Goal: Task Accomplishment & Management: Complete application form

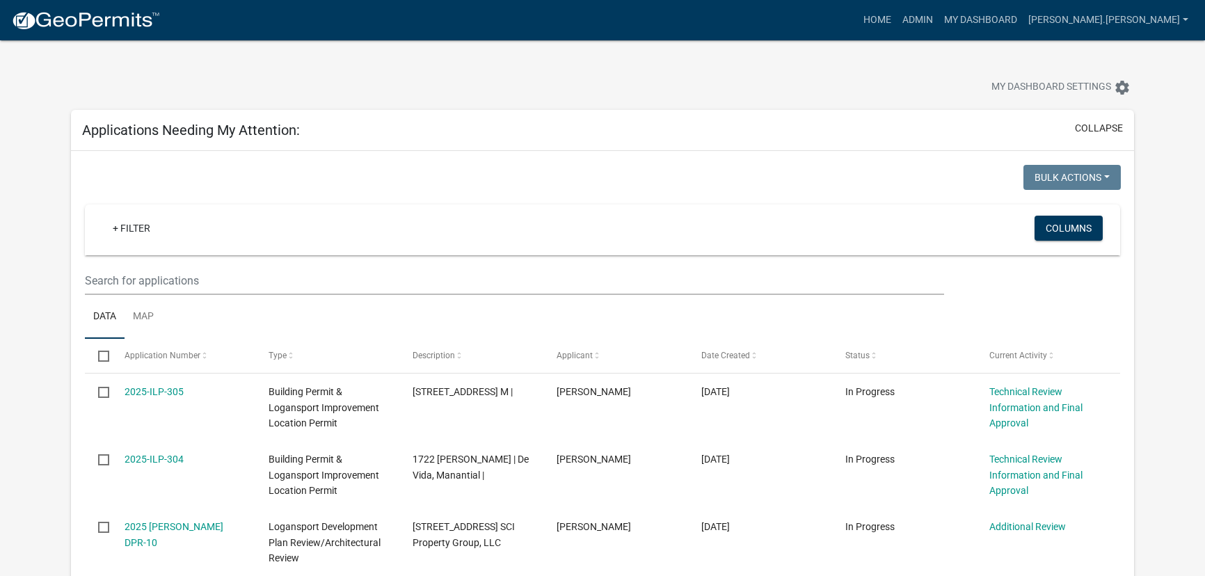
select select "3: 100"
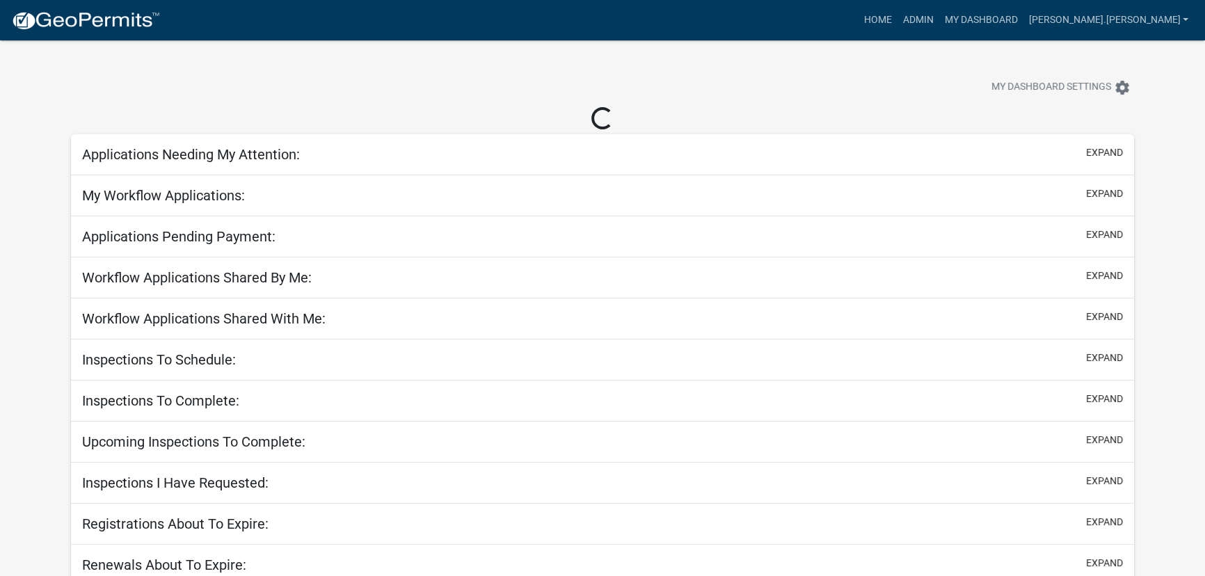
select select "3: 100"
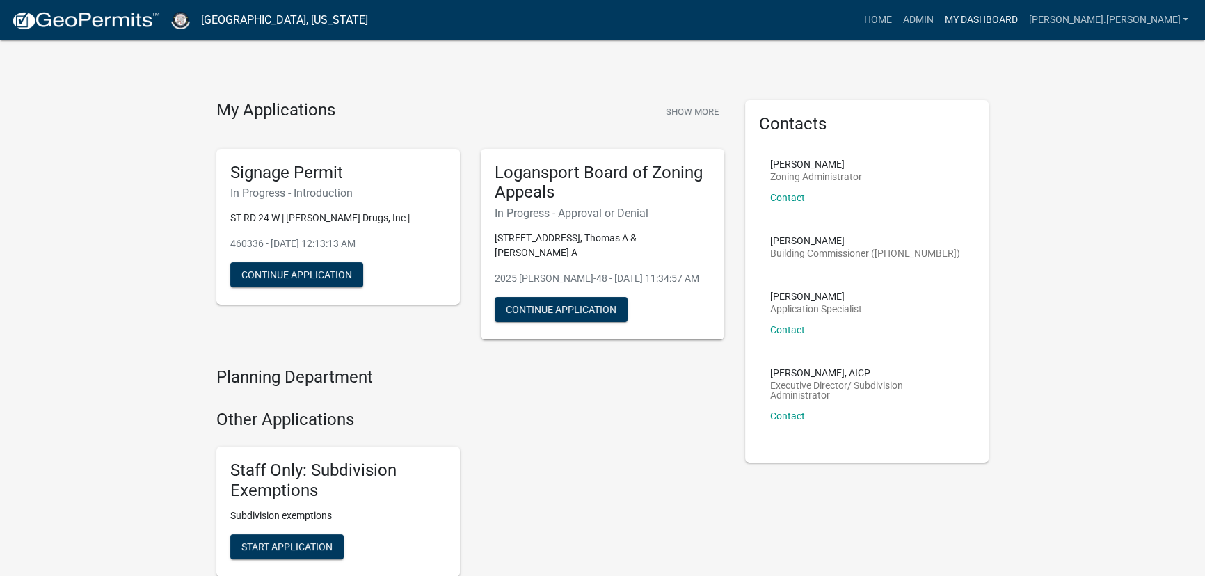
click at [1023, 20] on link "My Dashboard" at bounding box center [981, 20] width 84 height 26
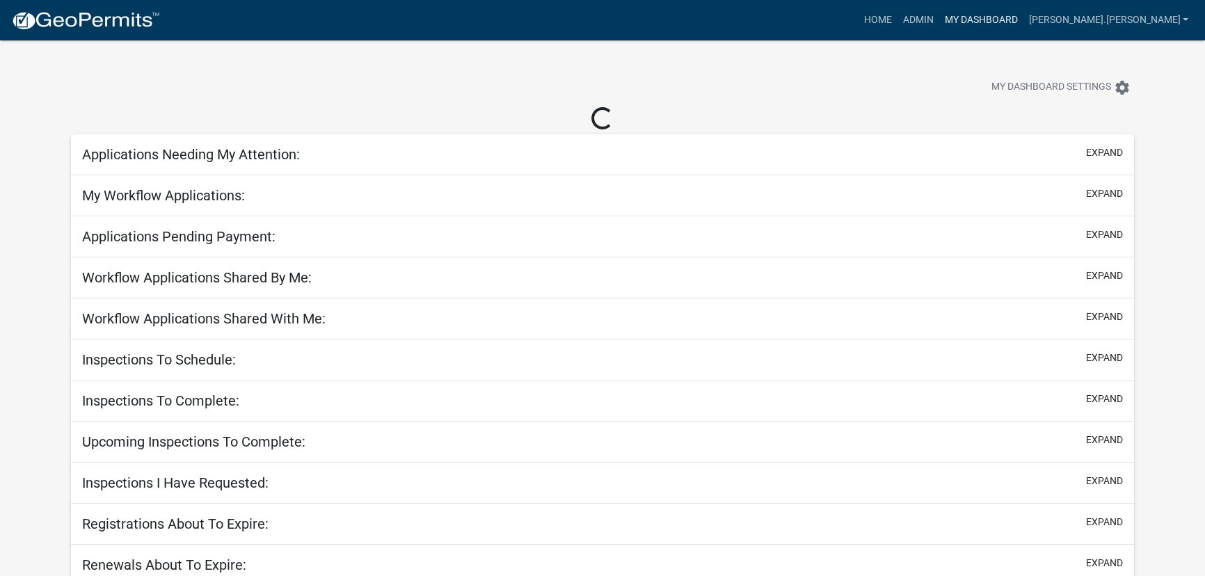
select select "3: 100"
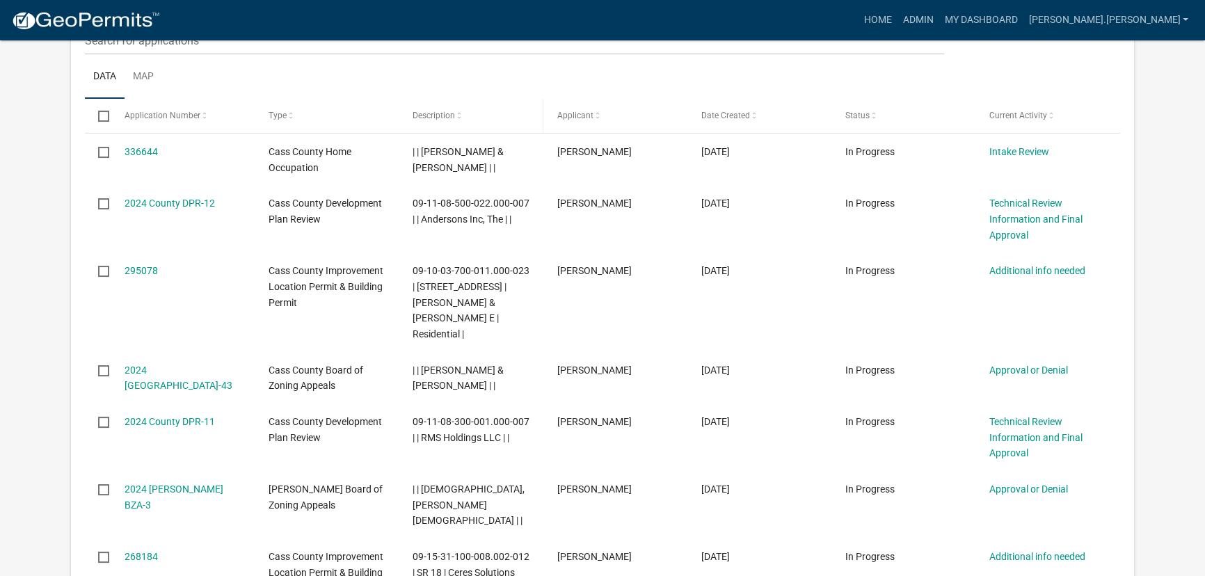
scroll to position [316, 0]
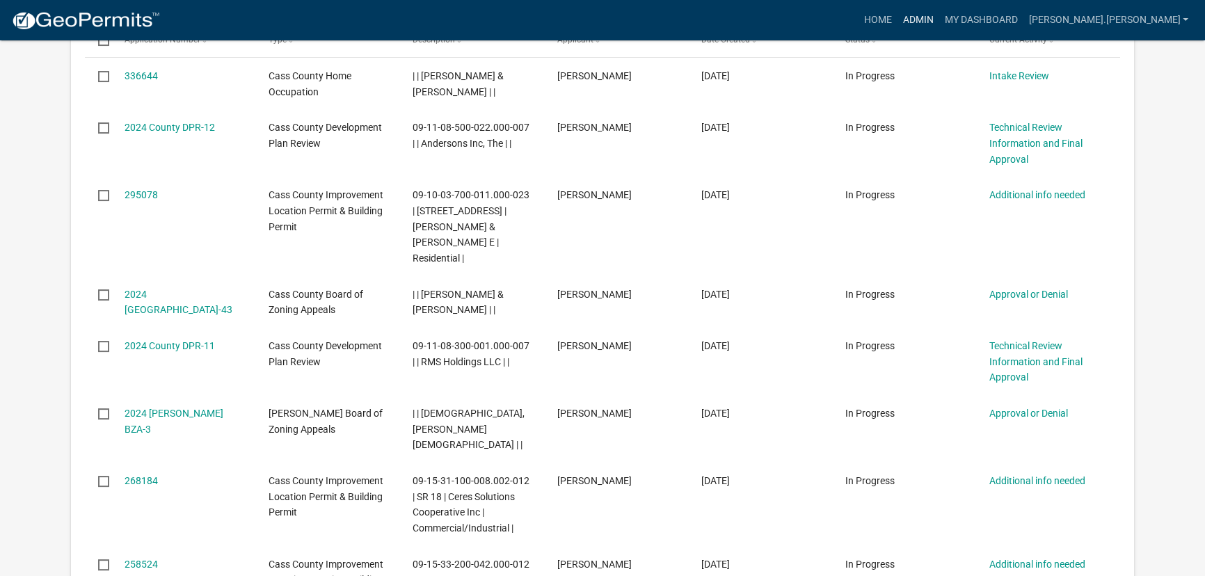
click at [939, 18] on link "Admin" at bounding box center [918, 20] width 42 height 26
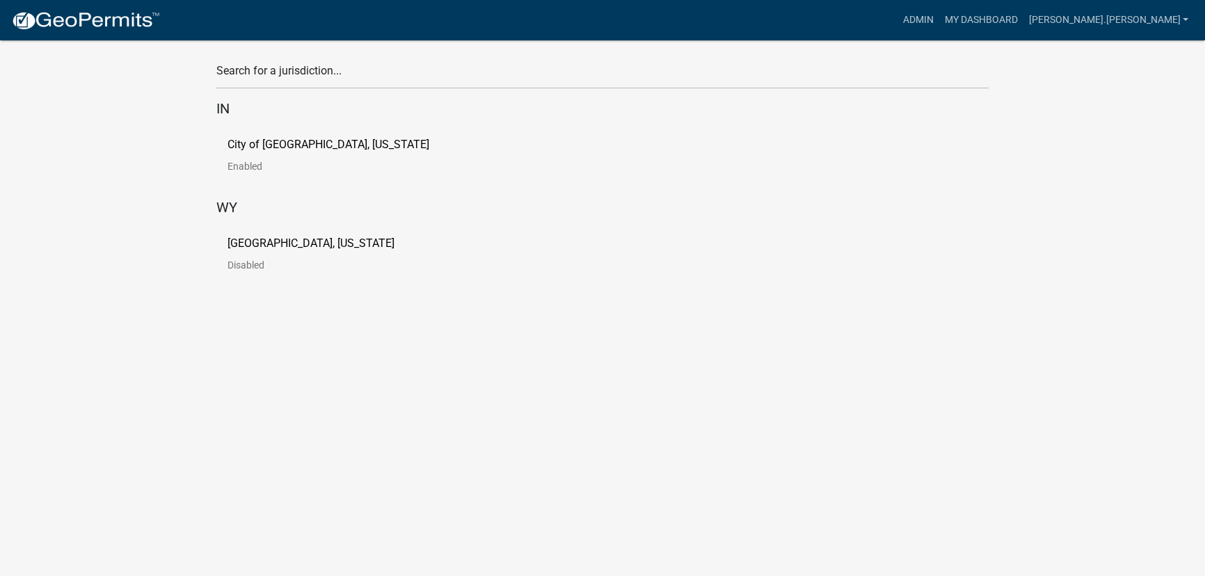
click at [269, 141] on p "City of [GEOGRAPHIC_DATA], [US_STATE]" at bounding box center [329, 144] width 202 height 11
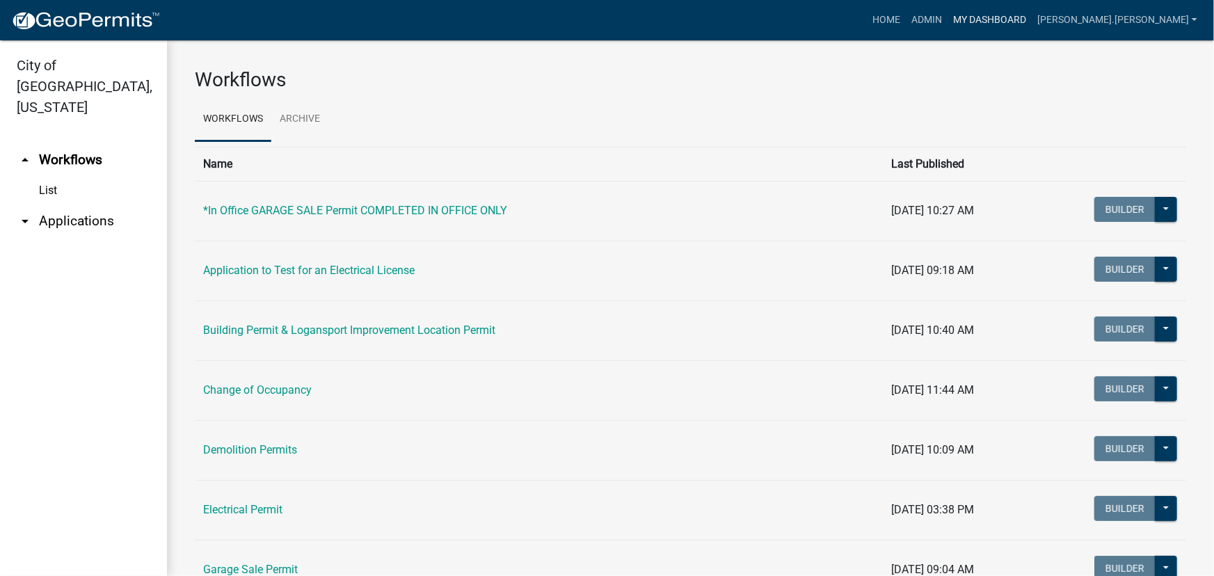
click at [1032, 24] on link "My Dashboard" at bounding box center [990, 20] width 84 height 26
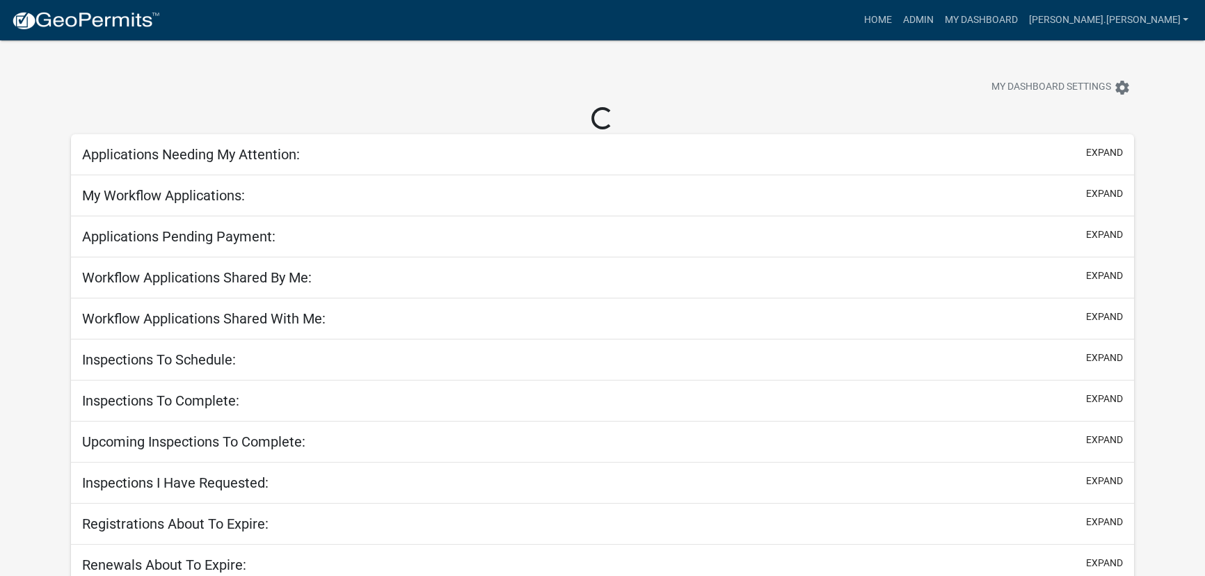
select select "3: 100"
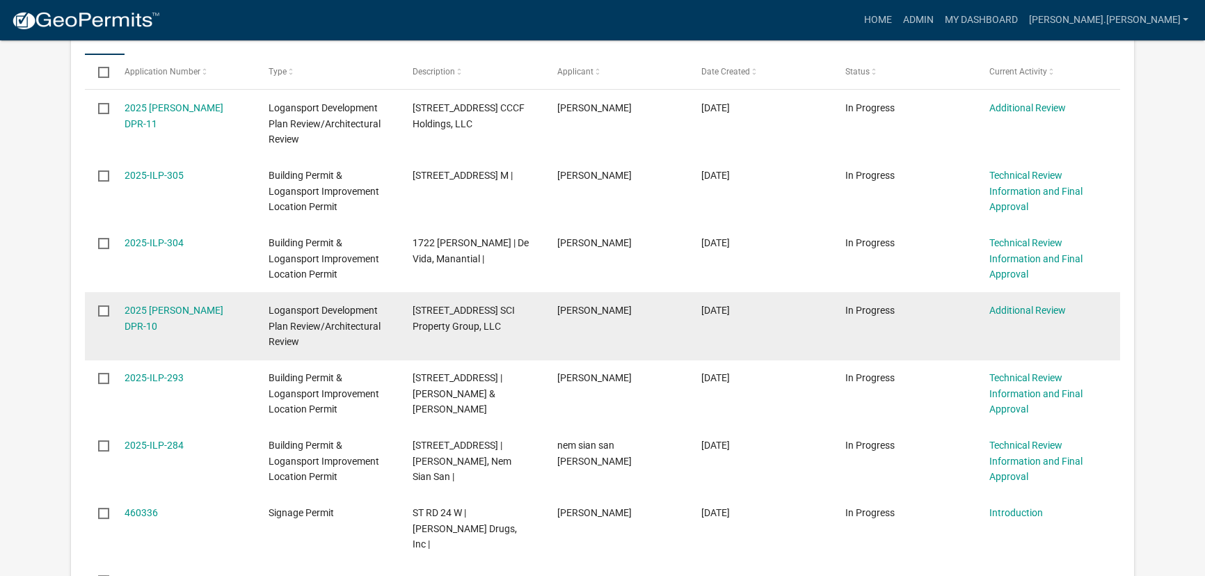
scroll to position [253, 0]
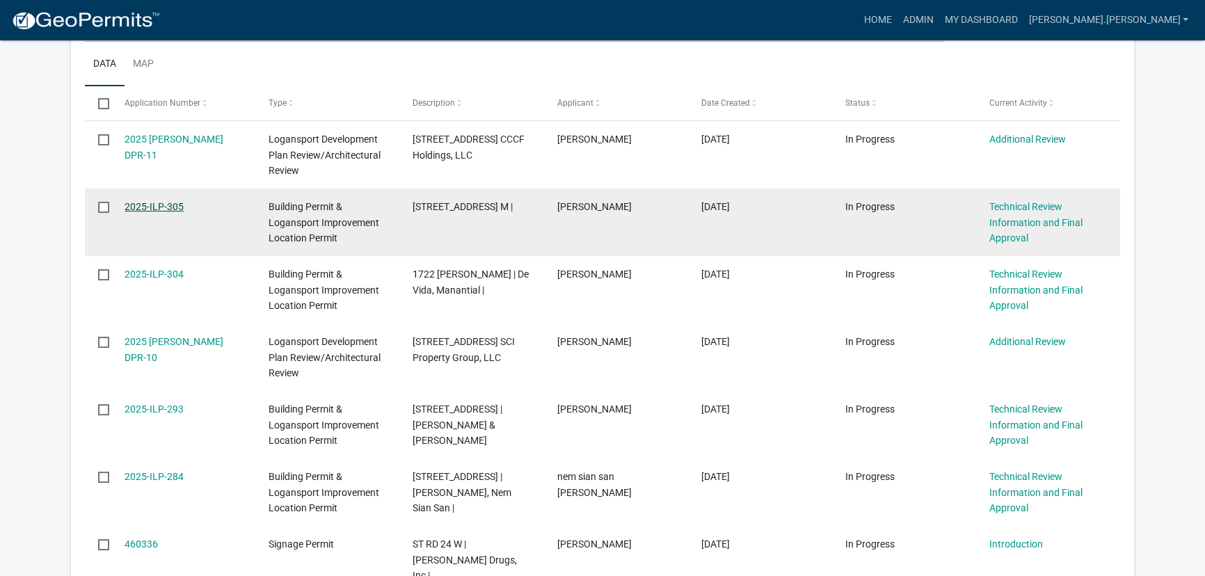
click at [161, 206] on link "2025-ILP-305" at bounding box center [154, 206] width 59 height 11
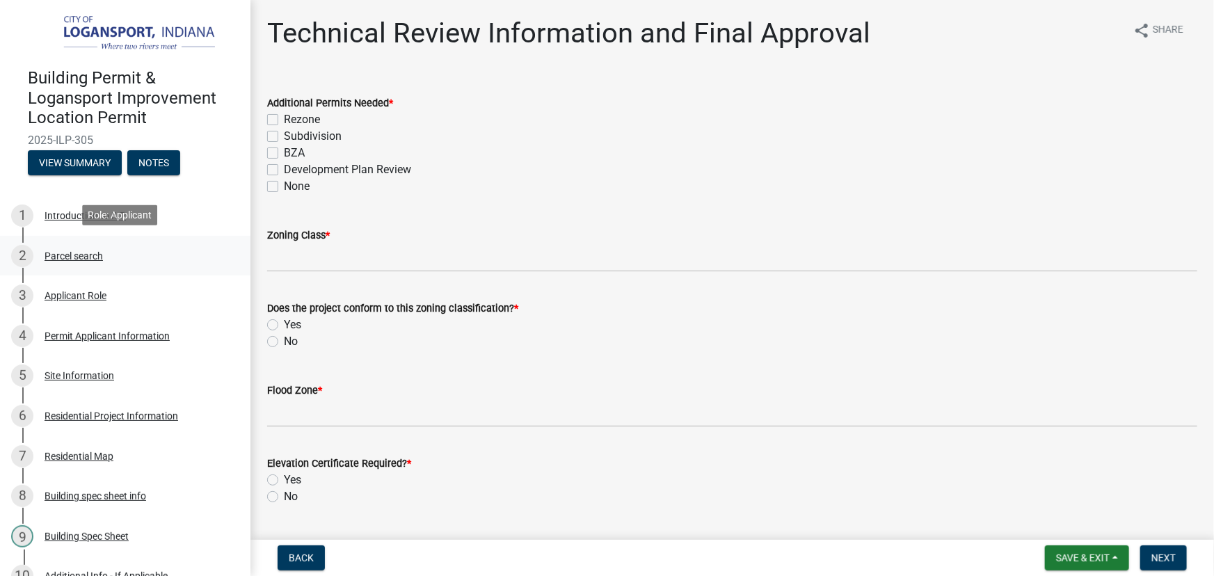
click at [79, 258] on div "Parcel search" at bounding box center [74, 256] width 58 height 10
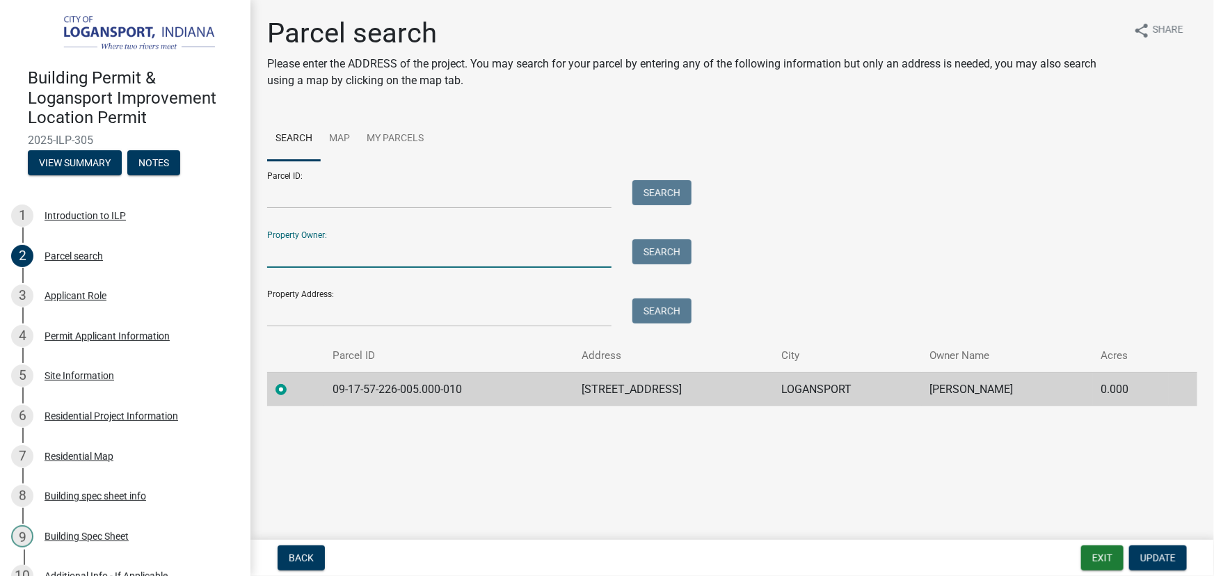
click at [301, 252] on input "Property Owner:" at bounding box center [439, 253] width 344 height 29
click at [334, 188] on input "Parcel ID:" at bounding box center [439, 194] width 344 height 29
click at [289, 249] on input "Property Owner:" at bounding box center [439, 253] width 344 height 29
click at [290, 312] on input "Property Address:" at bounding box center [439, 313] width 344 height 29
click at [299, 253] on input "Property Owner:" at bounding box center [439, 253] width 344 height 29
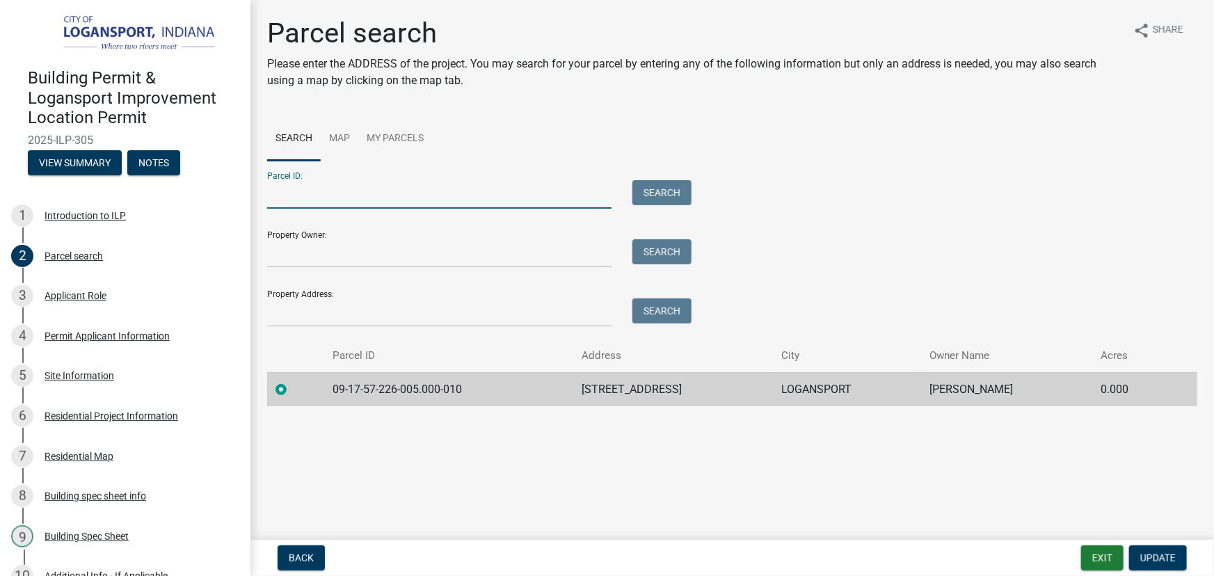
click at [302, 195] on input "Parcel ID:" at bounding box center [439, 194] width 344 height 29
click at [841, 212] on div "Parcel ID: Search Property Owner: Search Property Address: Search" at bounding box center [732, 244] width 930 height 166
click at [86, 411] on div "Residential Project Information" at bounding box center [112, 416] width 134 height 10
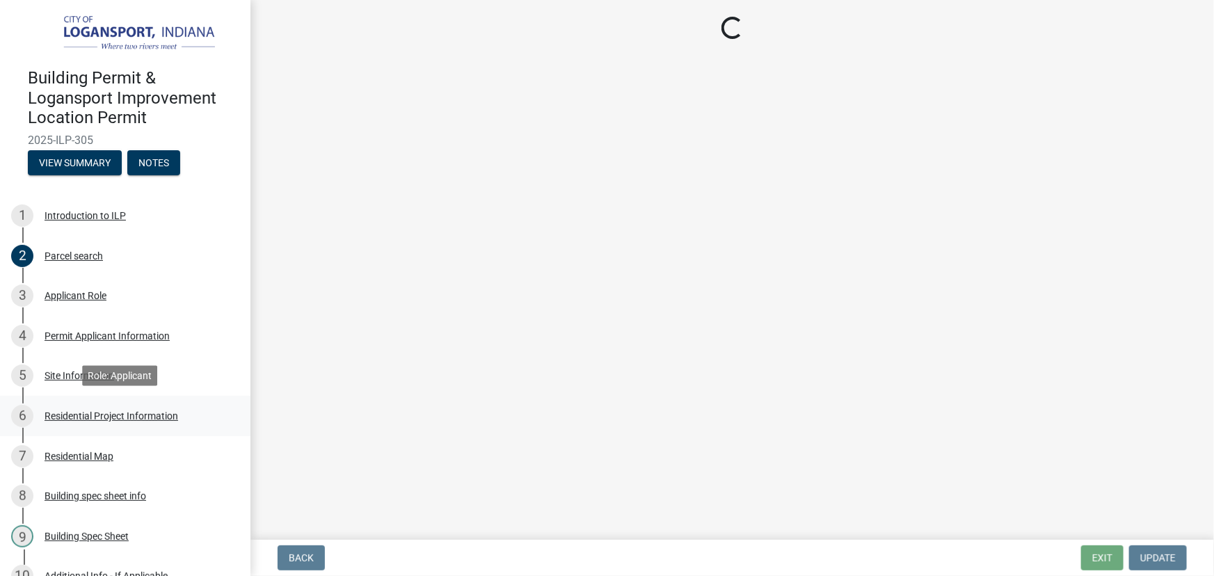
select select "b8a7655a-e911-4aac-a321-69e5bfba2fef"
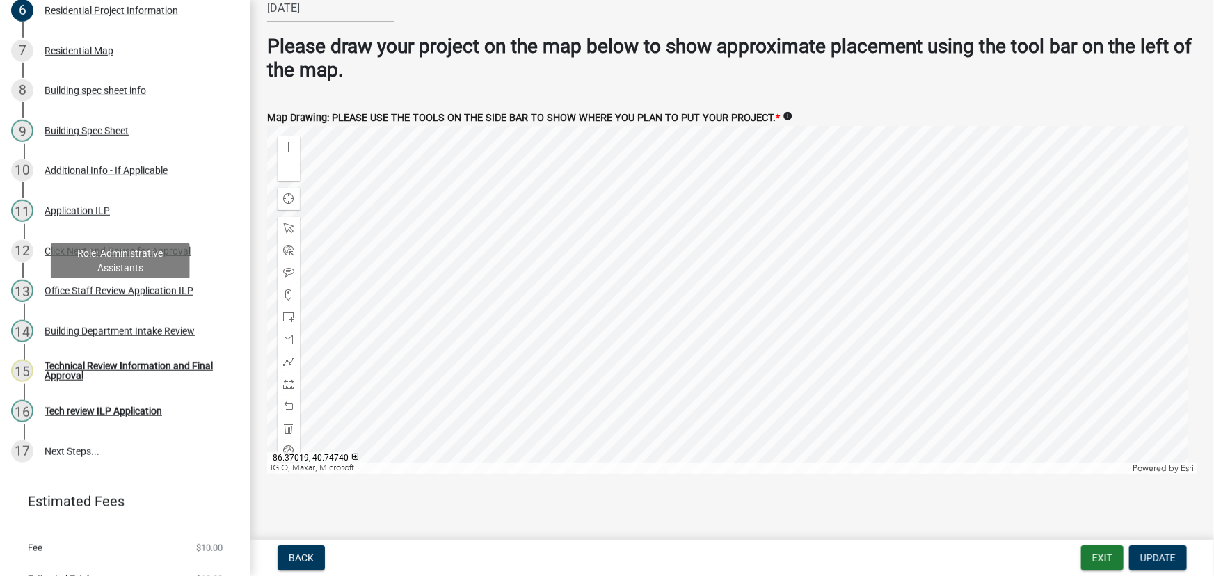
scroll to position [428, 0]
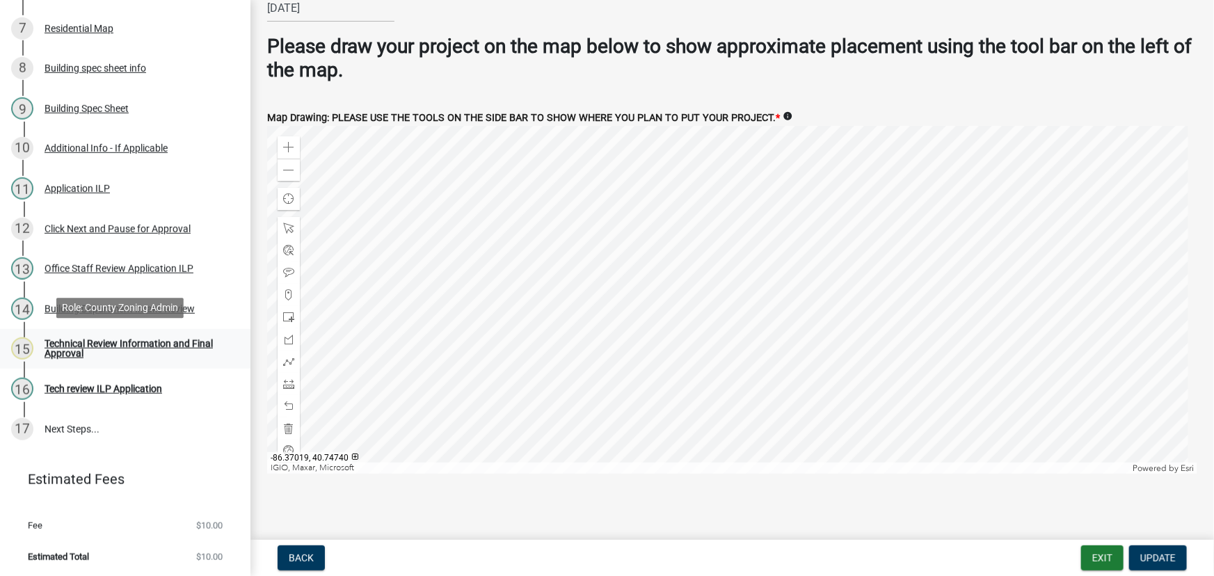
click at [71, 342] on div "Technical Review Information and Final Approval" at bounding box center [137, 348] width 184 height 19
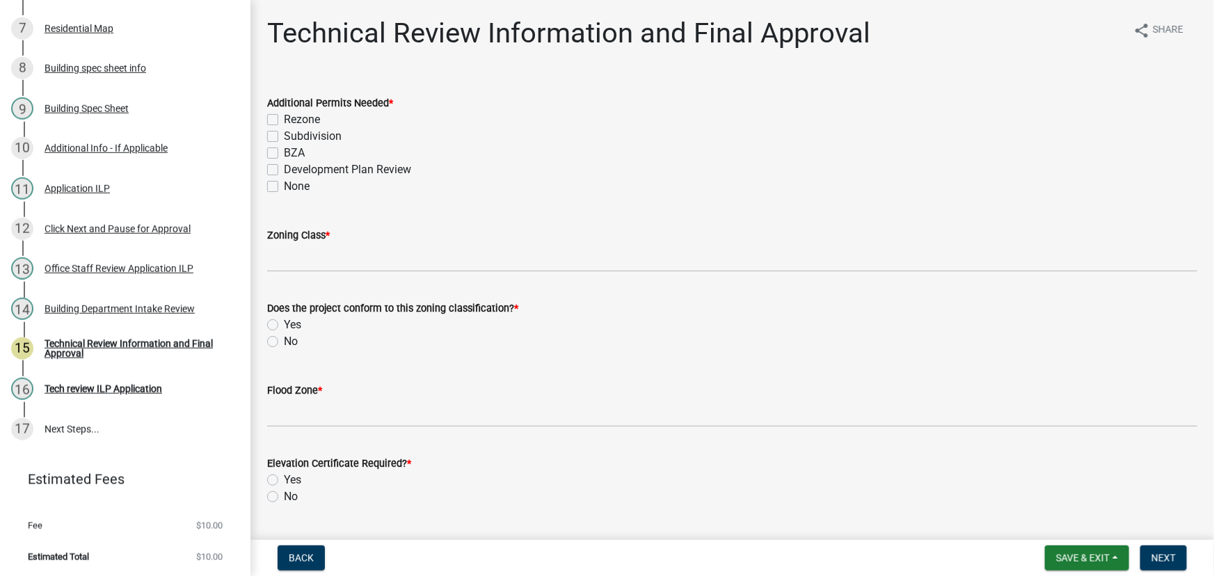
click at [284, 188] on label "None" at bounding box center [297, 186] width 26 height 17
click at [284, 187] on input "None" at bounding box center [288, 182] width 9 height 9
checkbox input "true"
checkbox input "false"
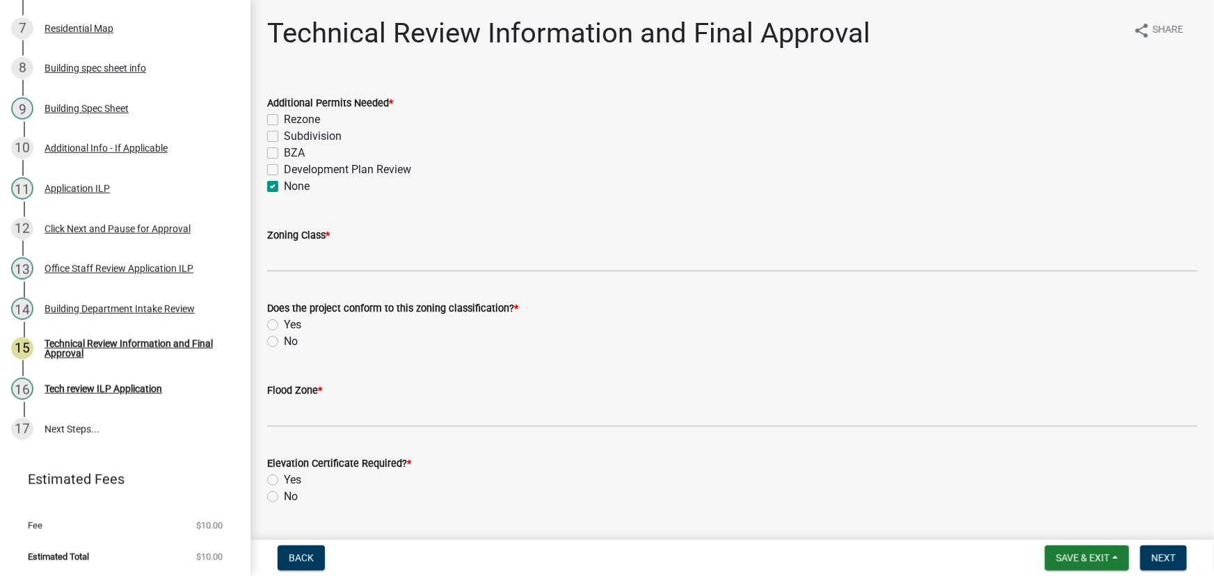
checkbox input "false"
checkbox input "true"
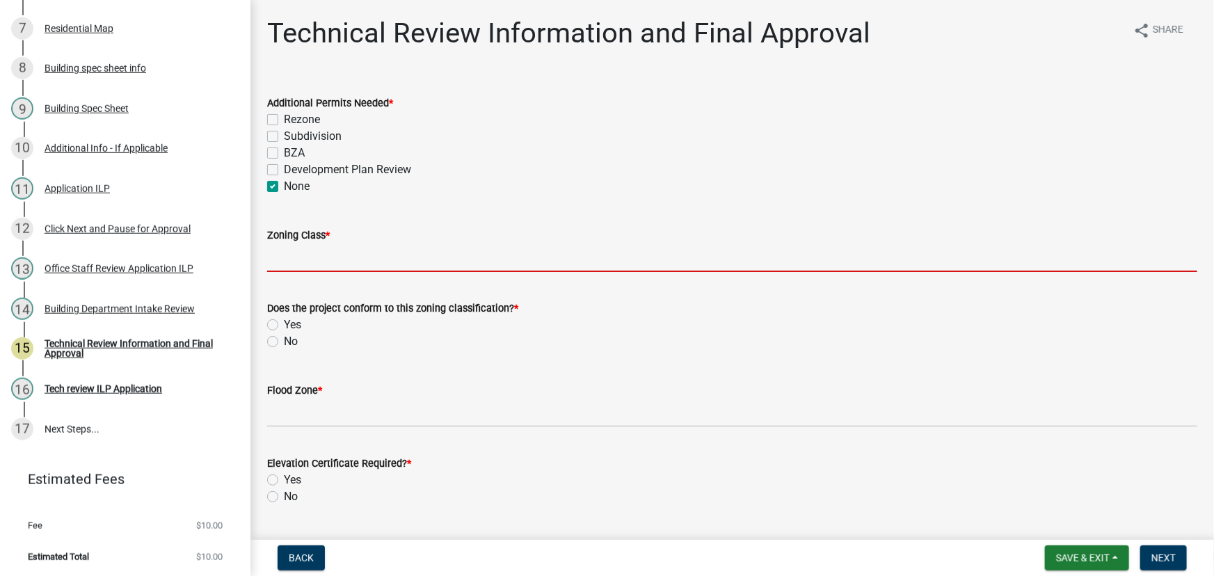
click at [309, 255] on input "Zoning Class *" at bounding box center [732, 258] width 930 height 29
type input "R3"
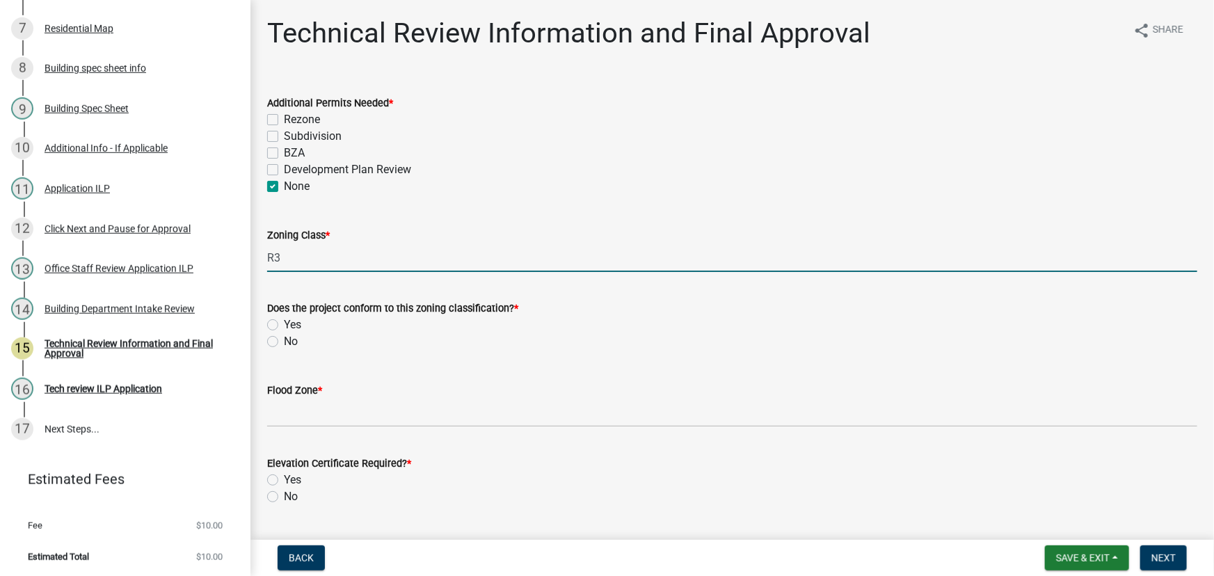
click at [284, 320] on label "Yes" at bounding box center [292, 325] width 17 height 17
click at [284, 320] on input "Yes" at bounding box center [288, 321] width 9 height 9
radio input "true"
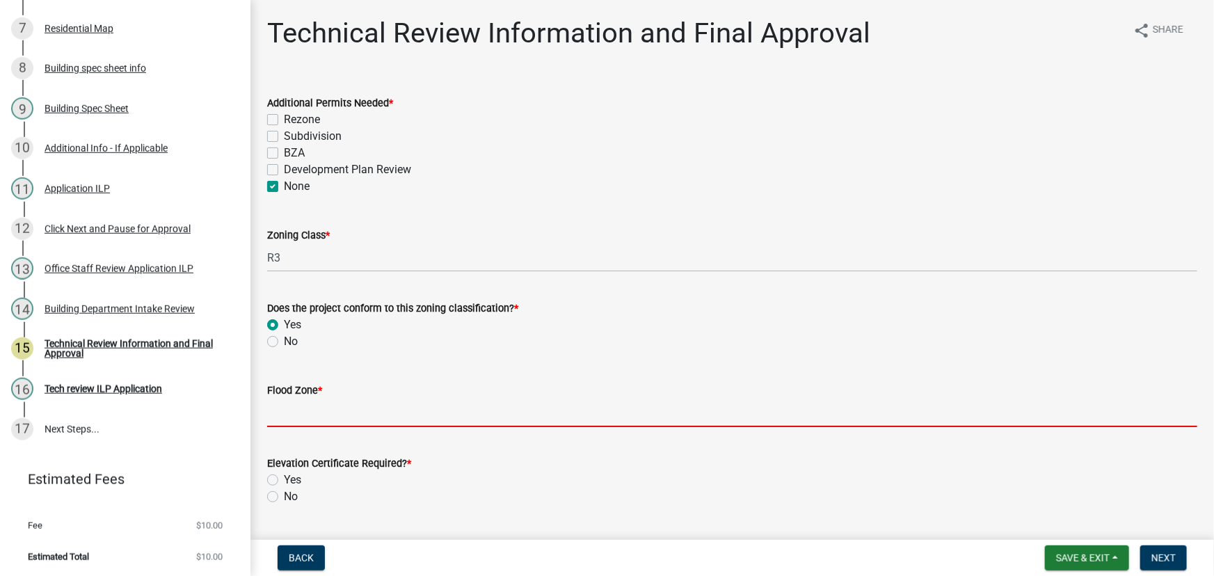
click at [326, 410] on input "Flood Zone *" at bounding box center [732, 413] width 930 height 29
type input "X"
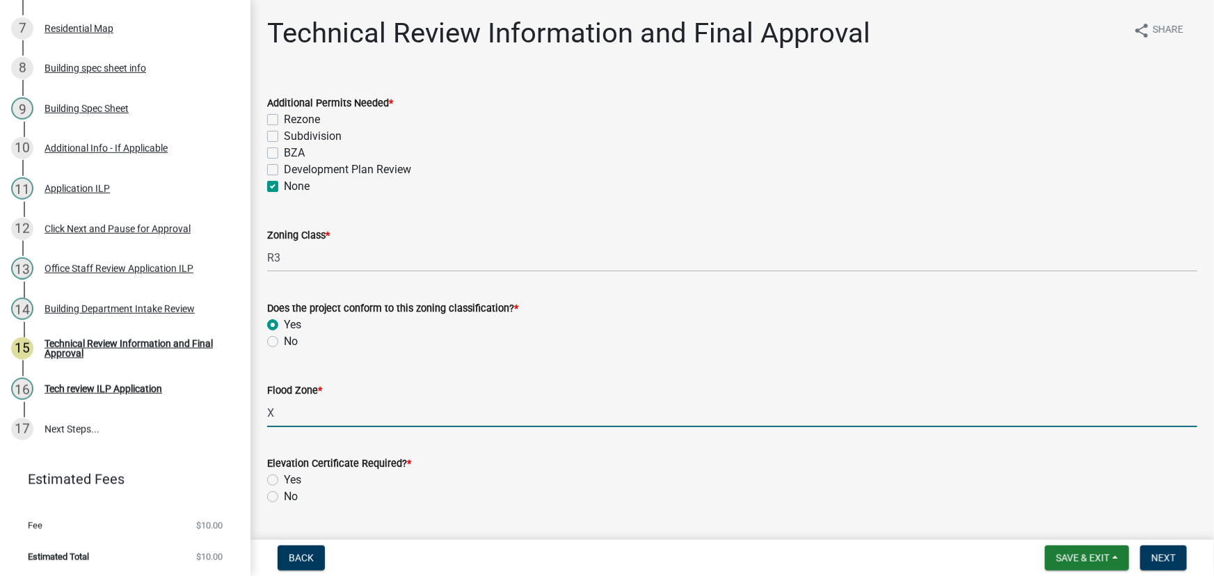
click at [284, 497] on label "No" at bounding box center [291, 497] width 14 height 17
click at [284, 497] on input "No" at bounding box center [288, 493] width 9 height 9
radio input "true"
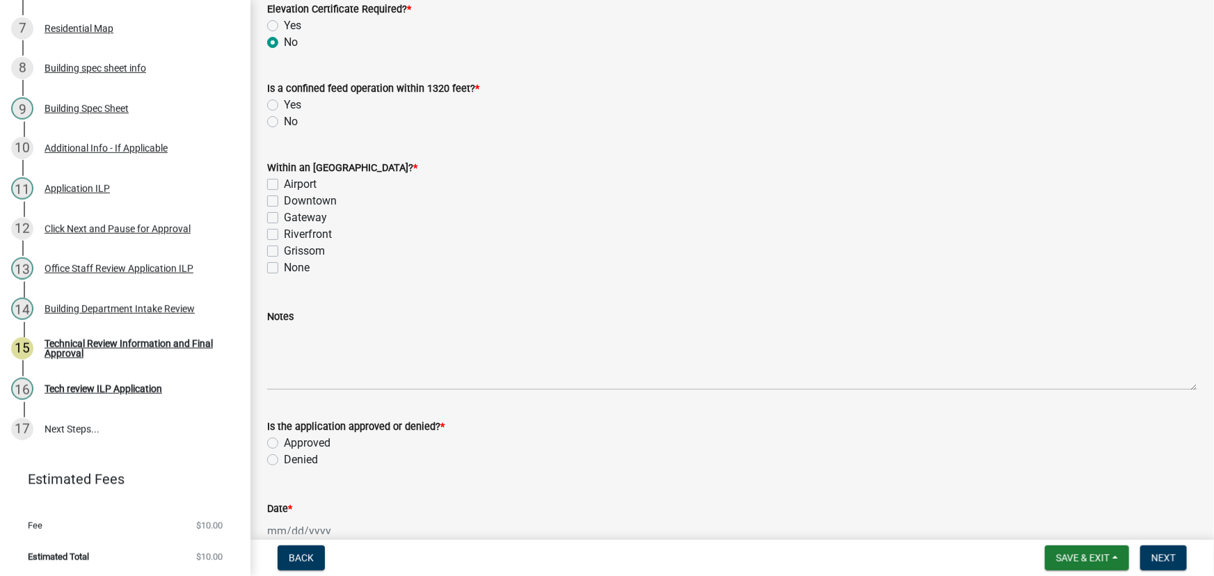
scroll to position [506, 0]
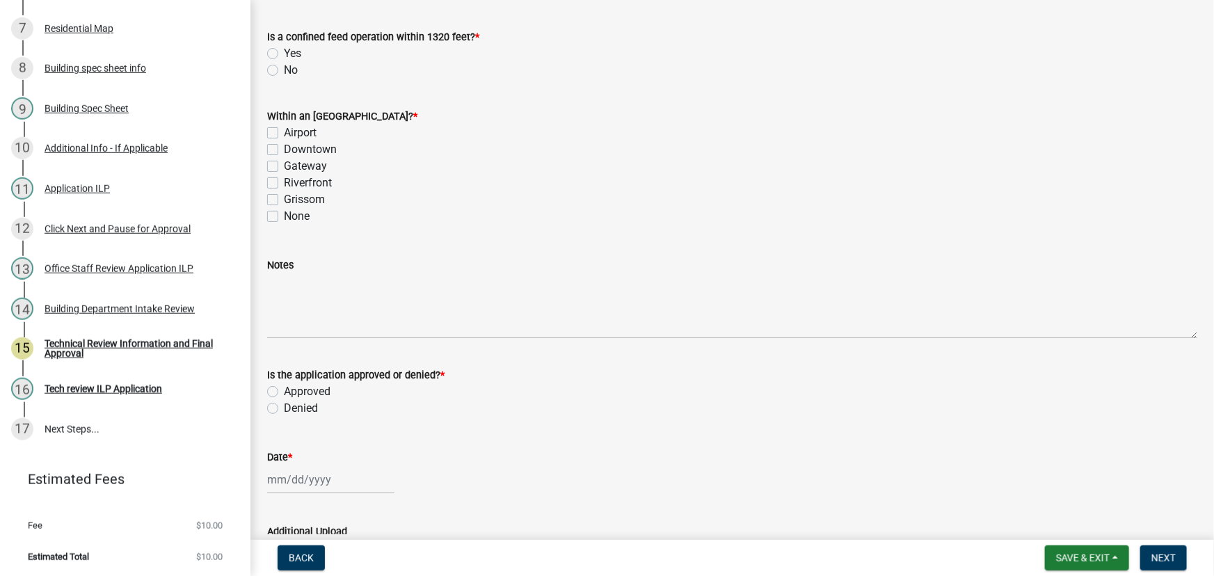
click at [284, 68] on label "No" at bounding box center [291, 70] width 14 height 17
click at [284, 68] on input "No" at bounding box center [288, 66] width 9 height 9
radio input "true"
click at [284, 216] on label "None" at bounding box center [297, 216] width 26 height 17
click at [284, 216] on input "None" at bounding box center [288, 212] width 9 height 9
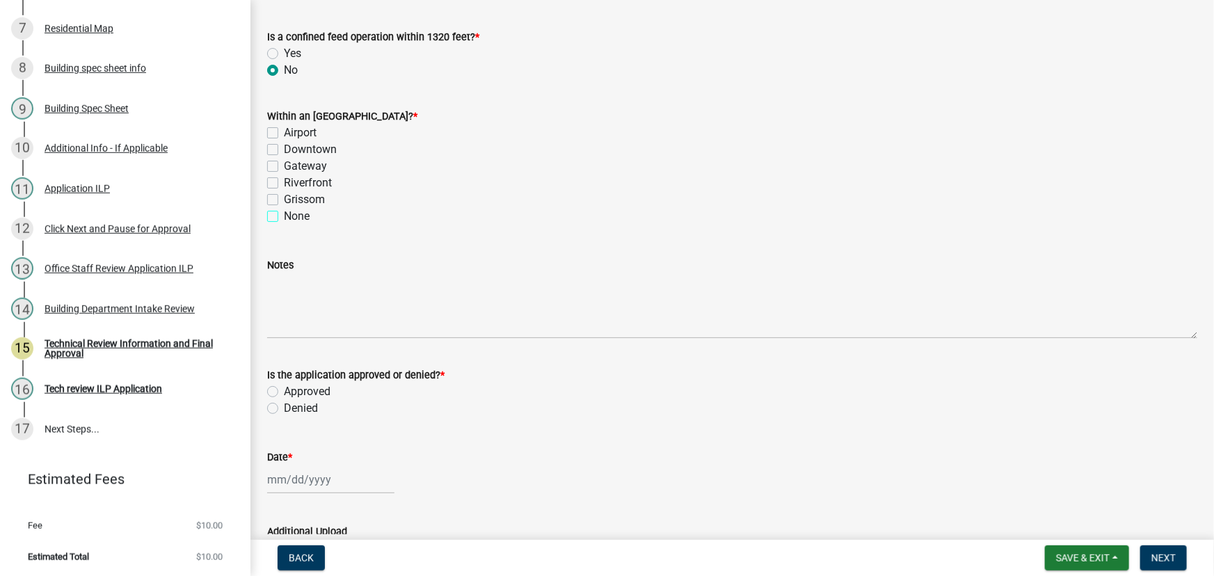
checkbox input "true"
checkbox input "false"
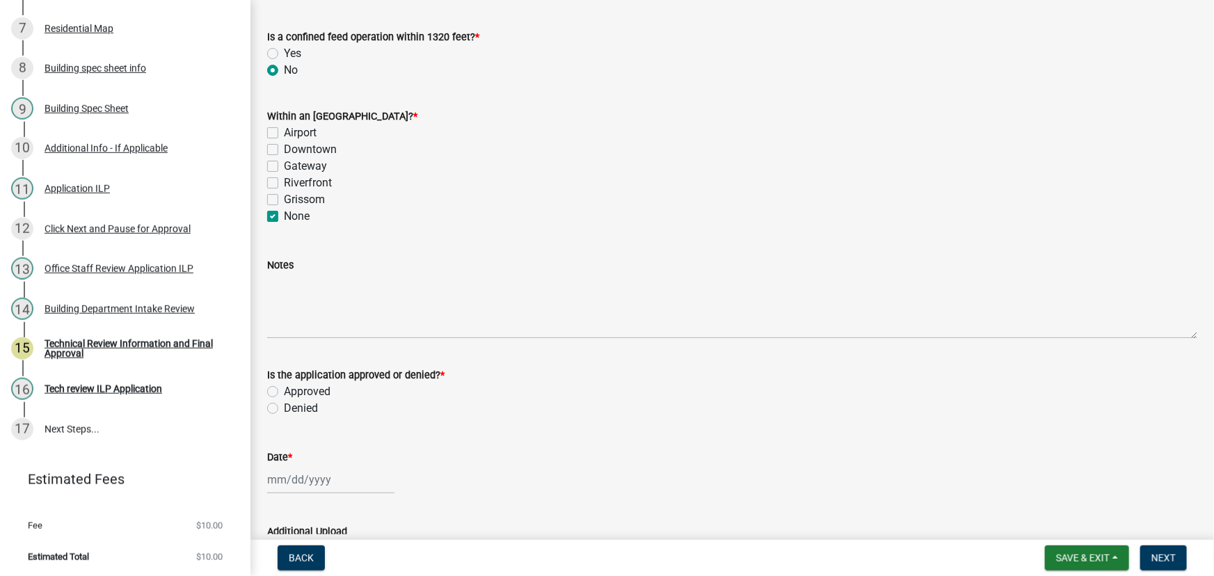
checkbox input "false"
checkbox input "true"
click at [284, 132] on label "Airport" at bounding box center [300, 133] width 33 height 17
click at [284, 132] on input "Airport" at bounding box center [288, 129] width 9 height 9
checkbox input "true"
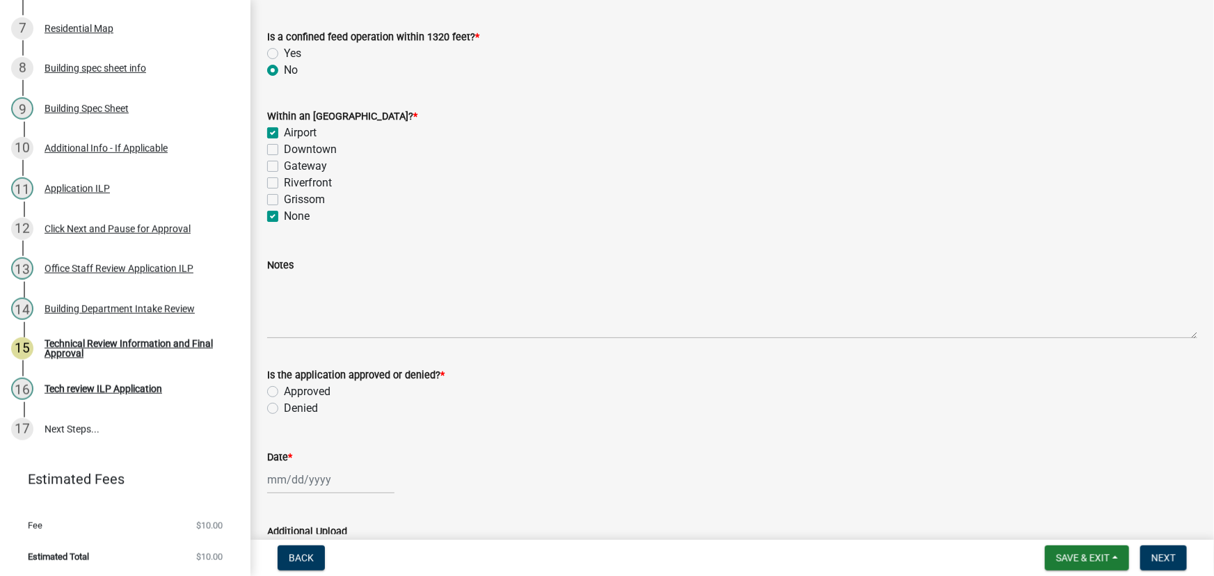
checkbox input "false"
click at [284, 216] on label "None" at bounding box center [297, 216] width 26 height 17
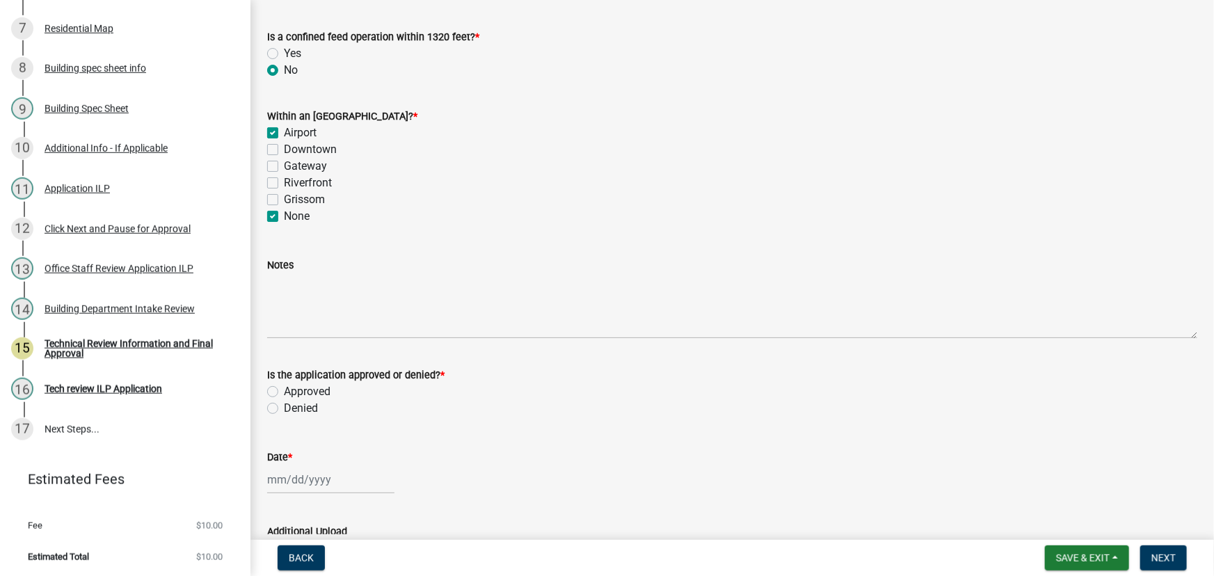
click at [284, 216] on input "None" at bounding box center [288, 212] width 9 height 9
checkbox input "false"
checkbox input "true"
checkbox input "false"
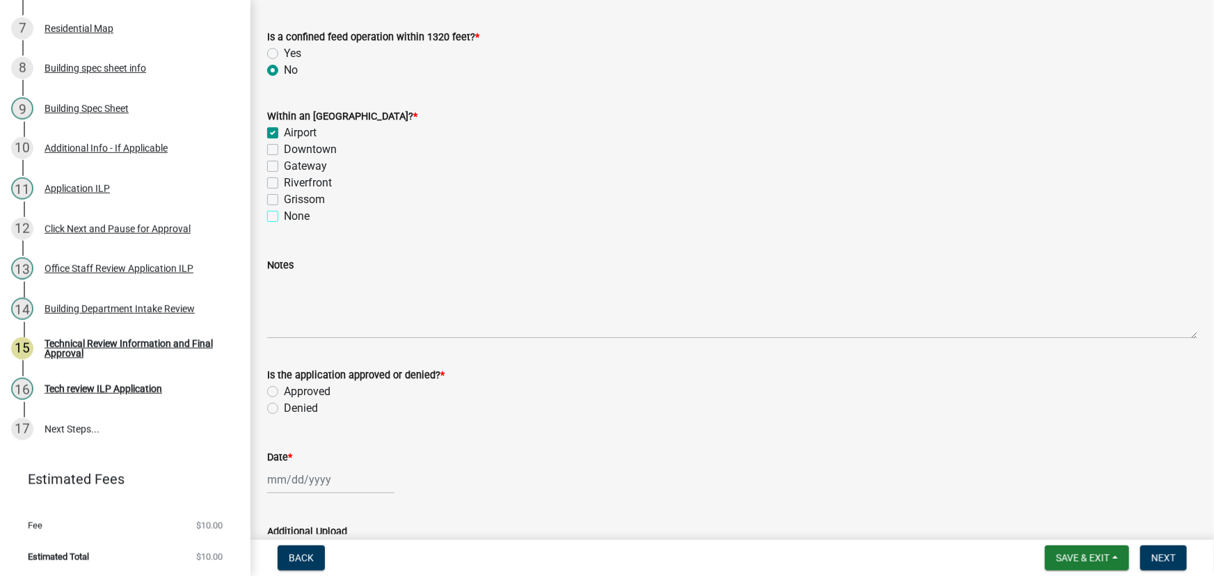
checkbox input "false"
click at [284, 129] on label "Airport" at bounding box center [300, 133] width 33 height 17
click at [284, 129] on input "Airport" at bounding box center [288, 129] width 9 height 9
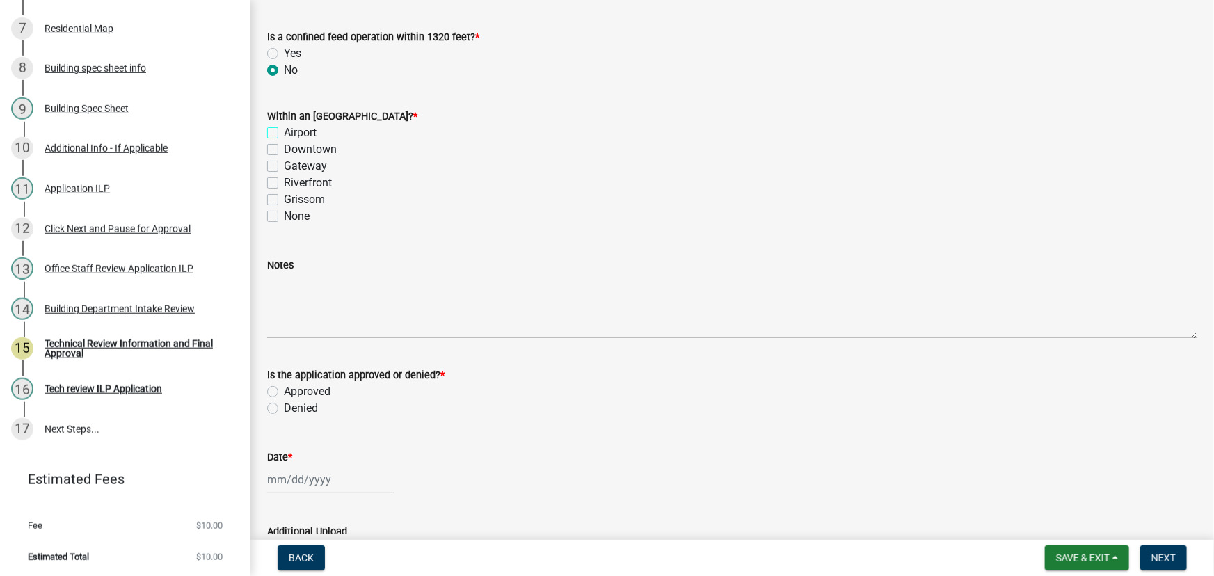
checkbox input "false"
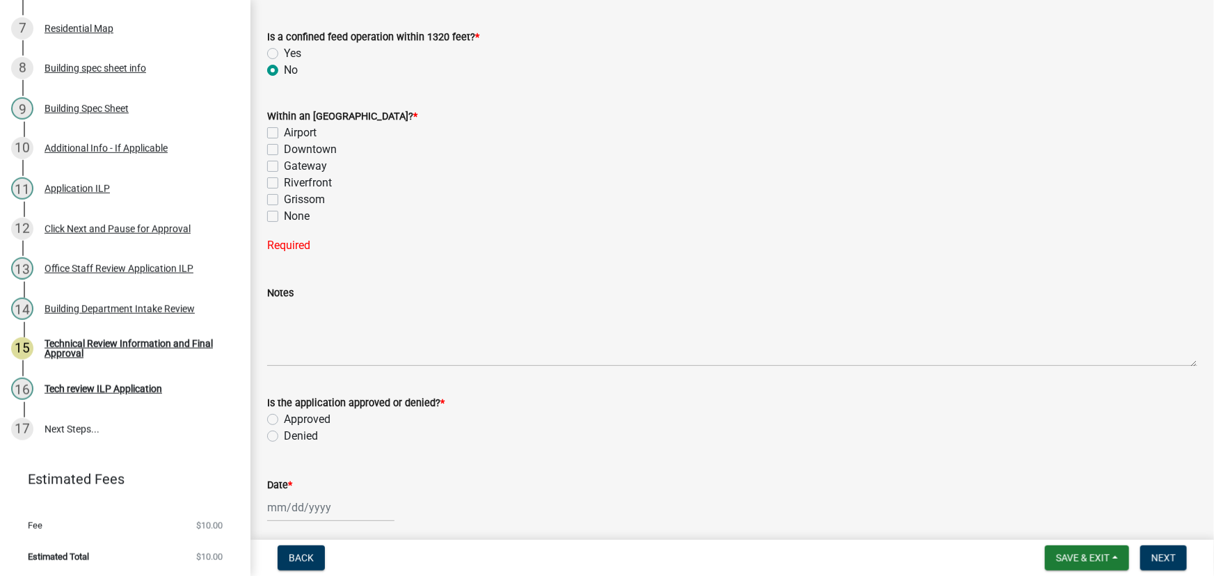
click at [284, 216] on label "None" at bounding box center [297, 216] width 26 height 17
click at [284, 216] on input "None" at bounding box center [288, 212] width 9 height 9
checkbox input "true"
checkbox input "false"
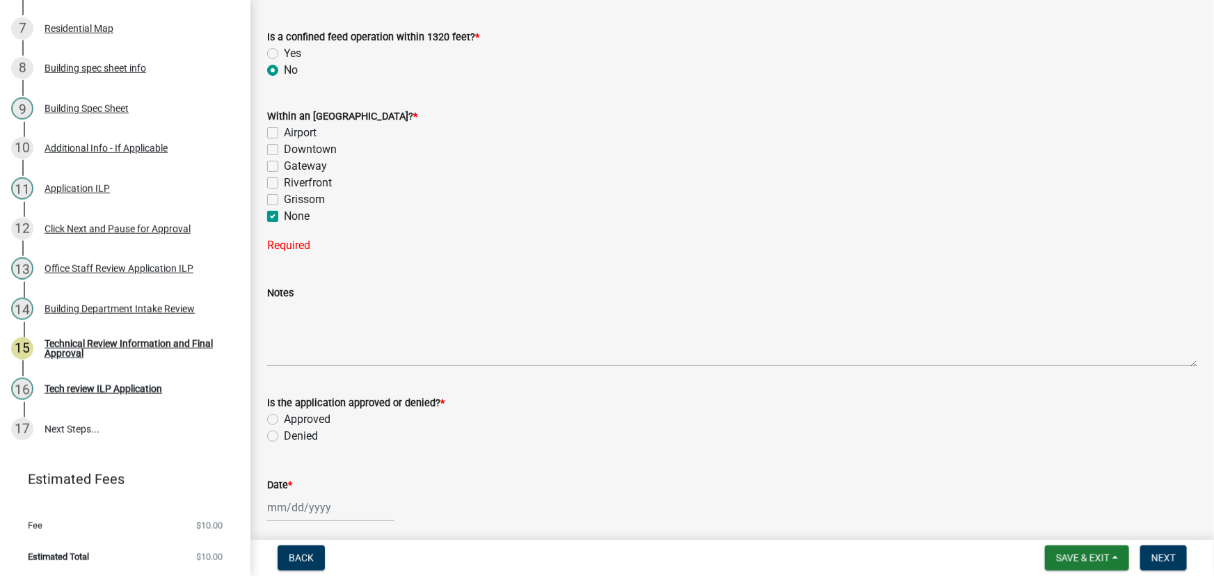
checkbox input "false"
checkbox input "true"
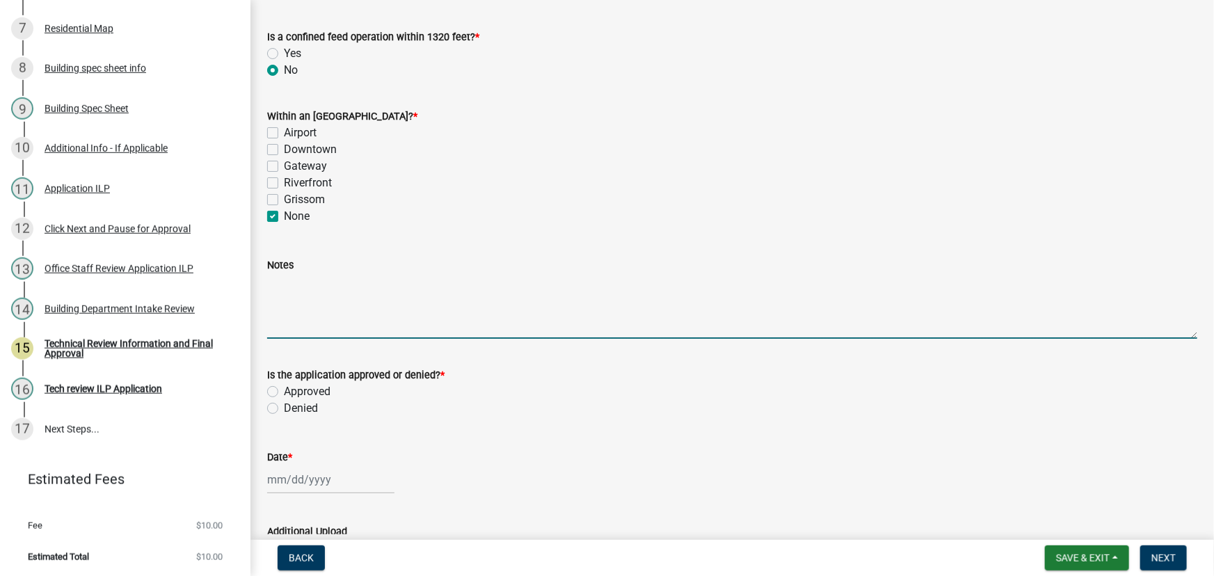
click at [301, 284] on textarea "Notes" at bounding box center [732, 305] width 930 height 65
click at [344, 285] on textarea "Fence must be on own property." at bounding box center [732, 305] width 930 height 65
type textarea "Fence must be completely on own property. Fence shall be constructed so that th…"
click at [284, 388] on label "Approved" at bounding box center [307, 391] width 47 height 17
click at [284, 388] on input "Approved" at bounding box center [288, 387] width 9 height 9
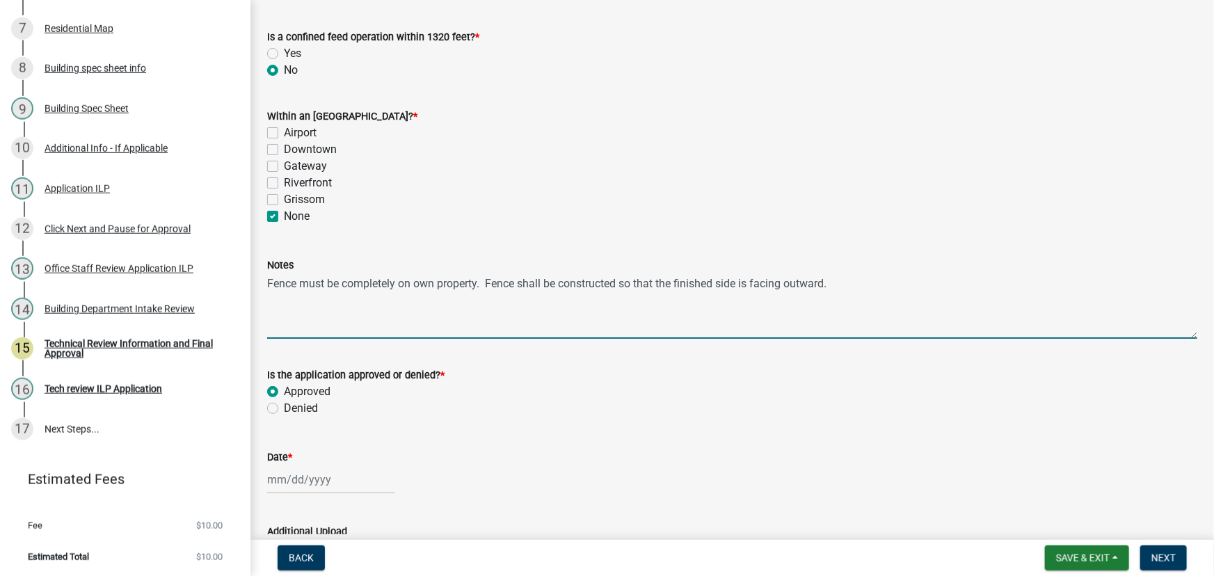
radio input "true"
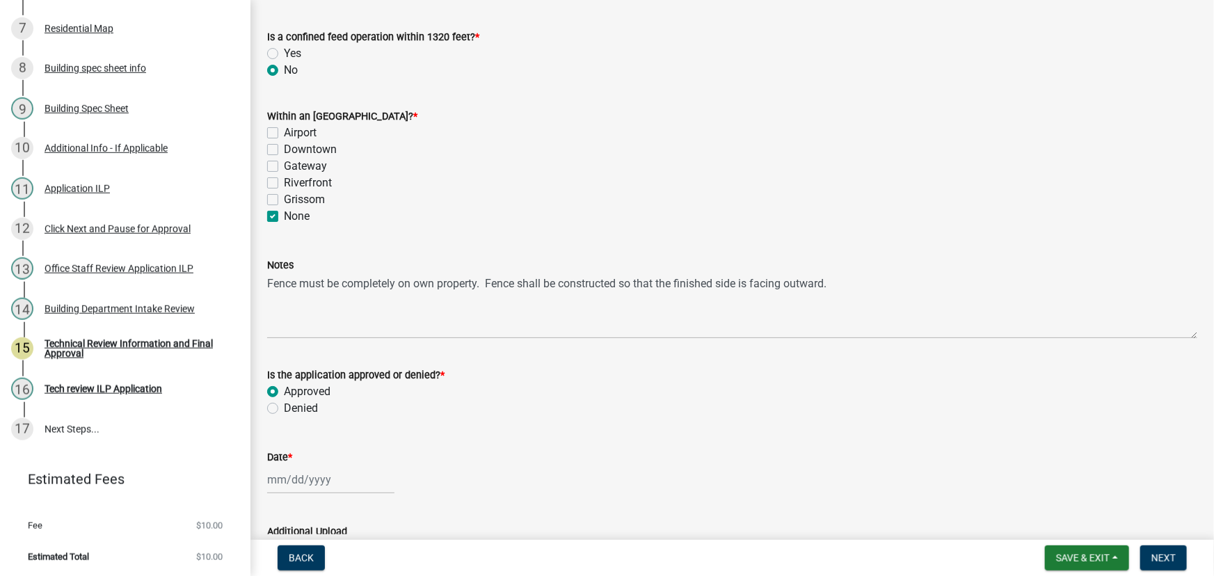
select select "8"
select select "2025"
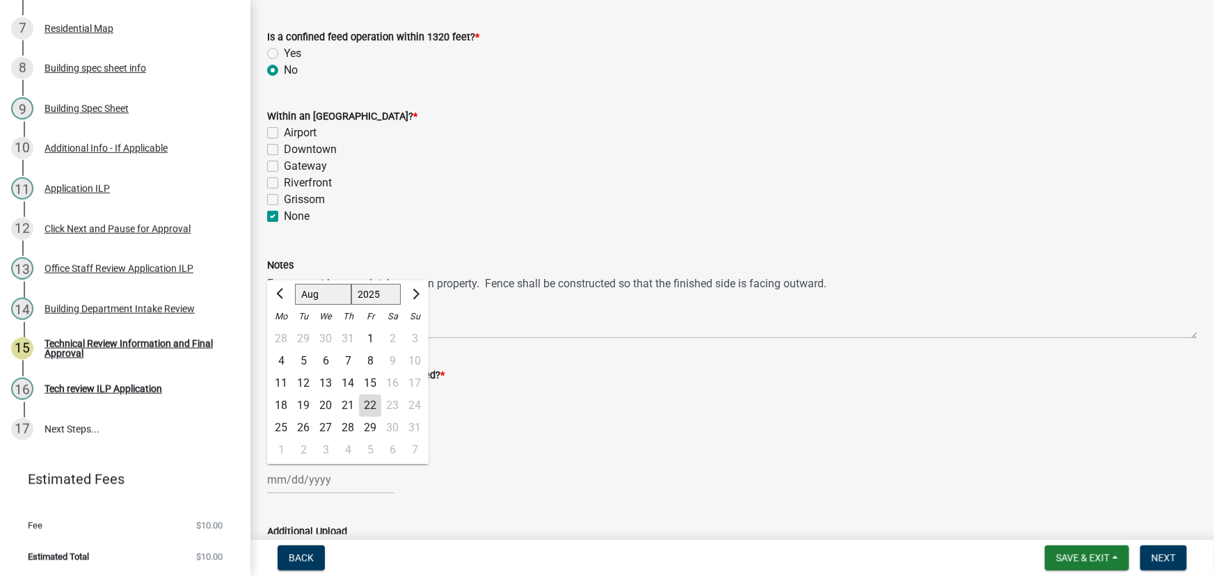
click at [296, 479] on div "[PERSON_NAME] Feb Mar Apr [PERSON_NAME][DATE] Oct Nov [DATE] 1526 1527 1528 152…" at bounding box center [330, 480] width 127 height 29
click at [376, 404] on div "22" at bounding box center [370, 406] width 22 height 22
type input "[DATE]"
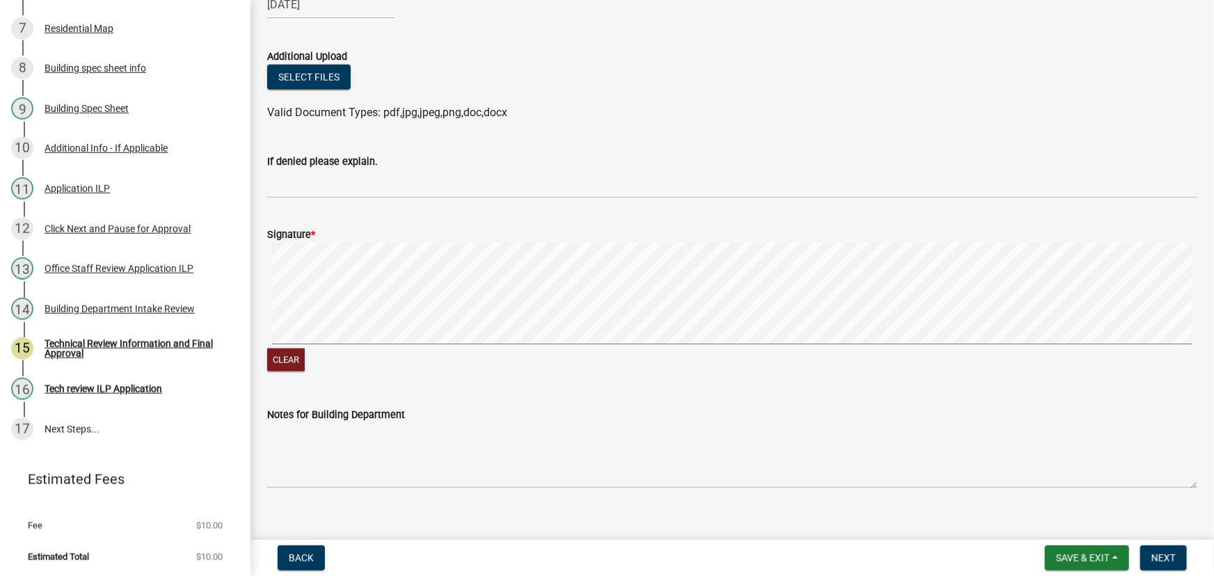
scroll to position [1000, 0]
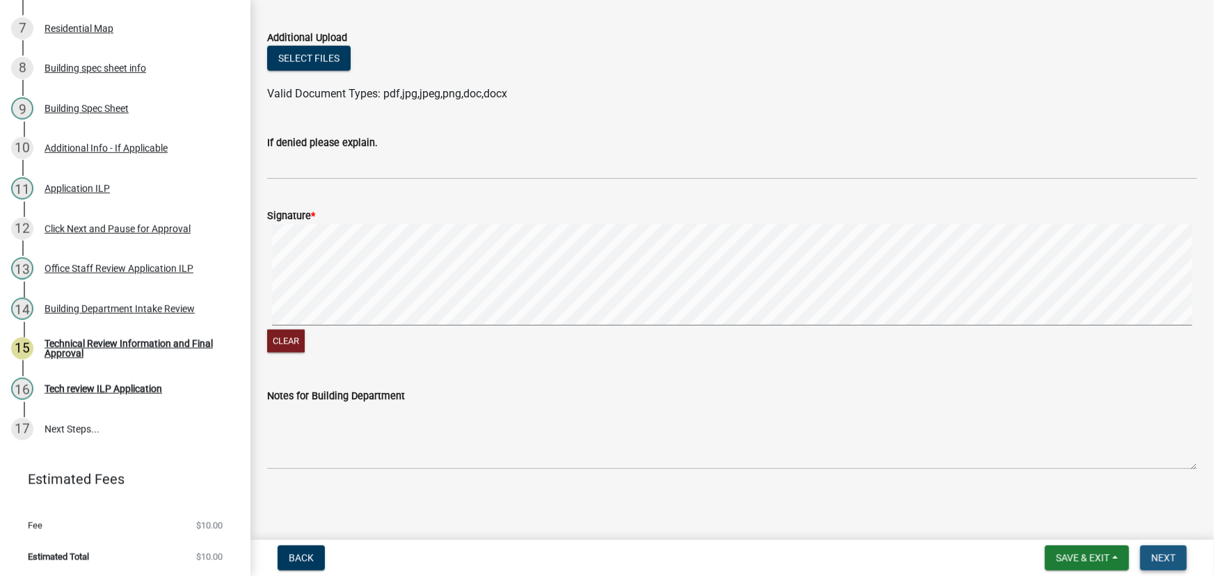
click at [1159, 556] on span "Next" at bounding box center [1164, 558] width 24 height 11
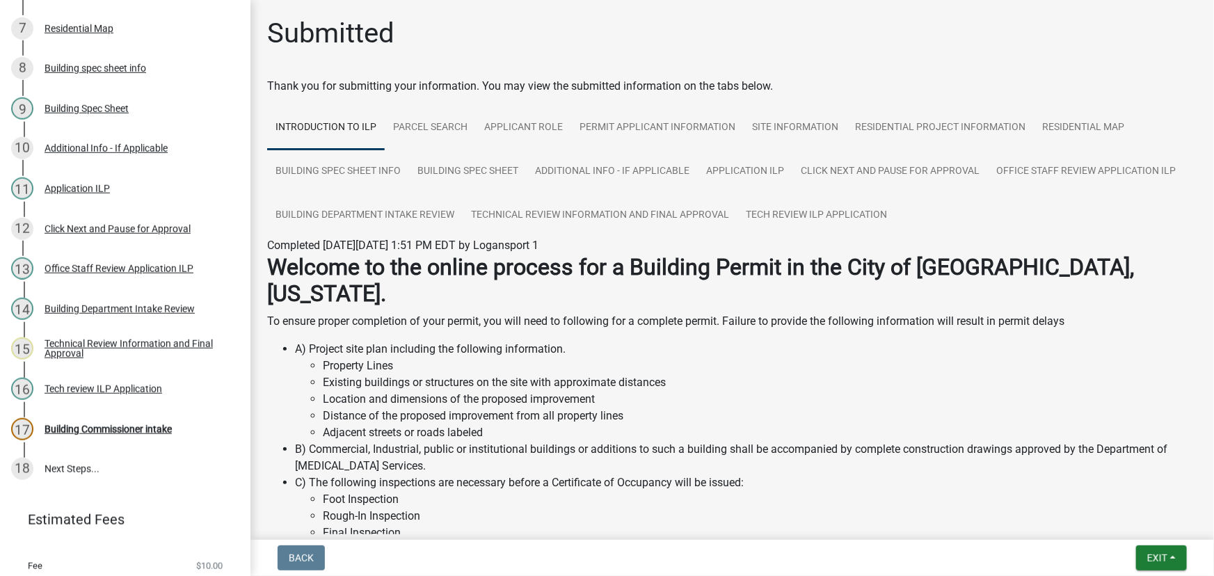
scroll to position [468, 0]
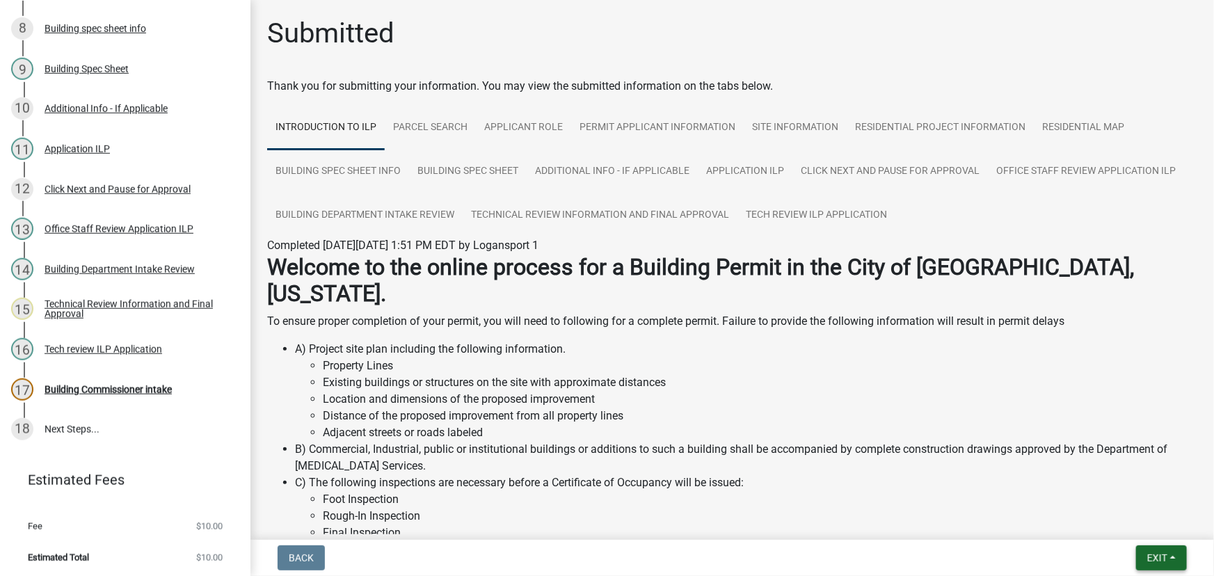
click at [1166, 550] on button "Exit" at bounding box center [1161, 558] width 51 height 25
click at [1145, 525] on button "Save & Exit" at bounding box center [1131, 521] width 111 height 33
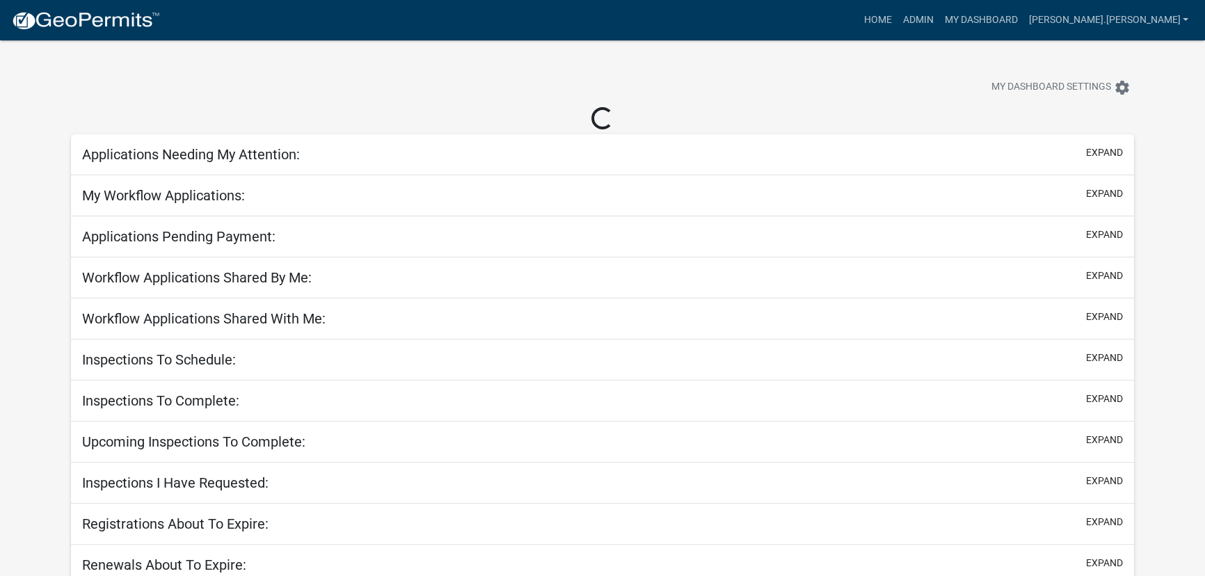
select select "3: 100"
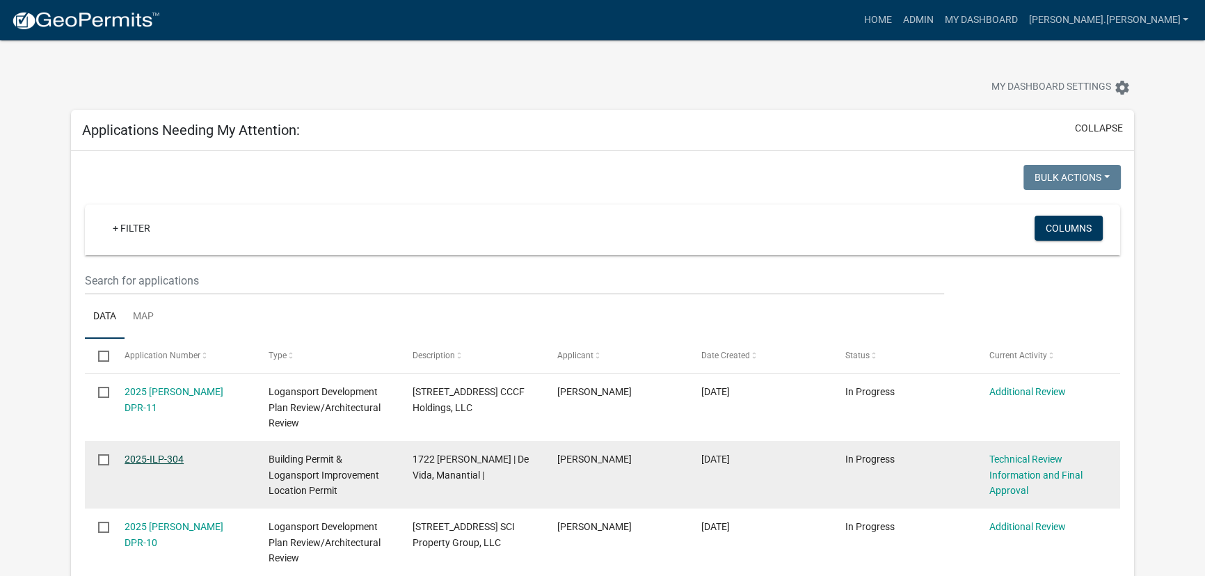
click at [147, 457] on link "2025-ILP-304" at bounding box center [154, 459] width 59 height 11
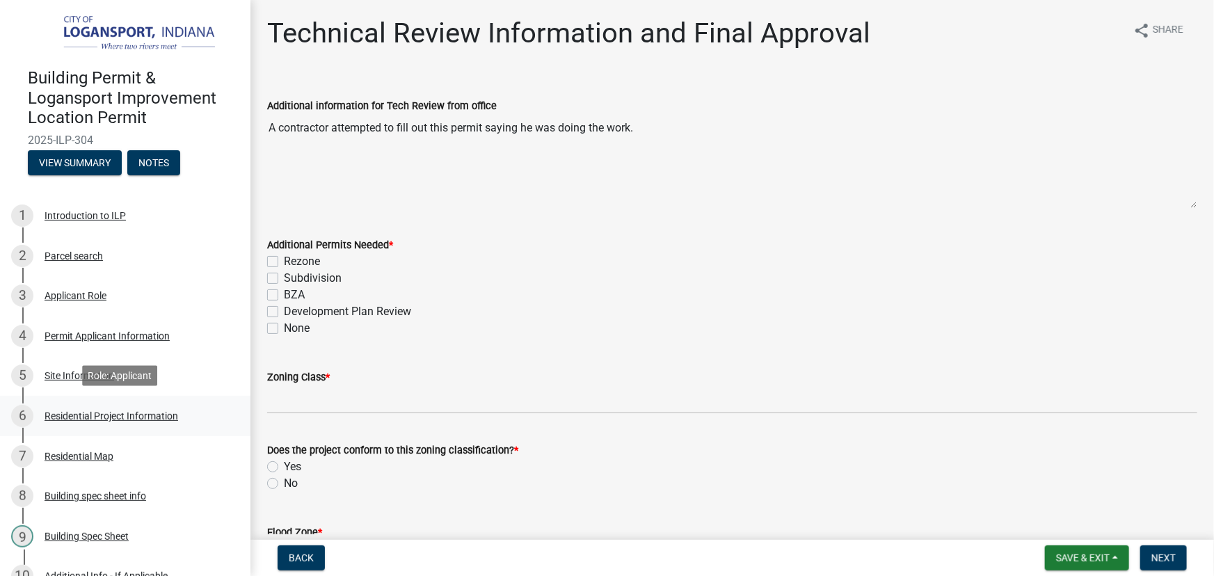
click at [120, 411] on div "Residential Project Information" at bounding box center [112, 416] width 134 height 10
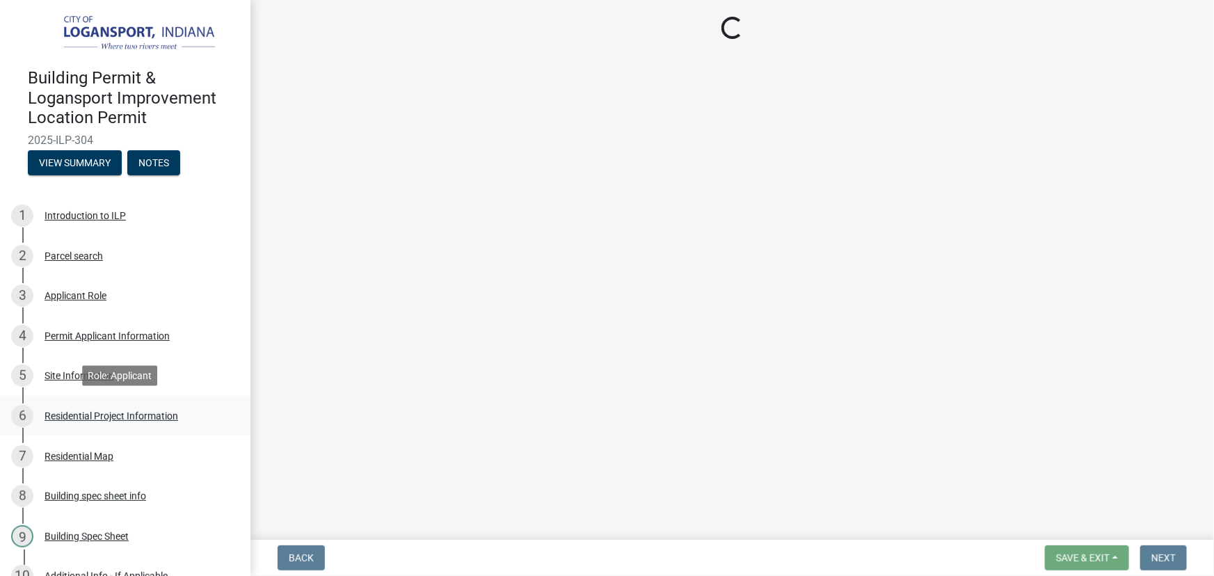
select select "fb9926f1-079d-4844-9e65-2f273ce57ea3"
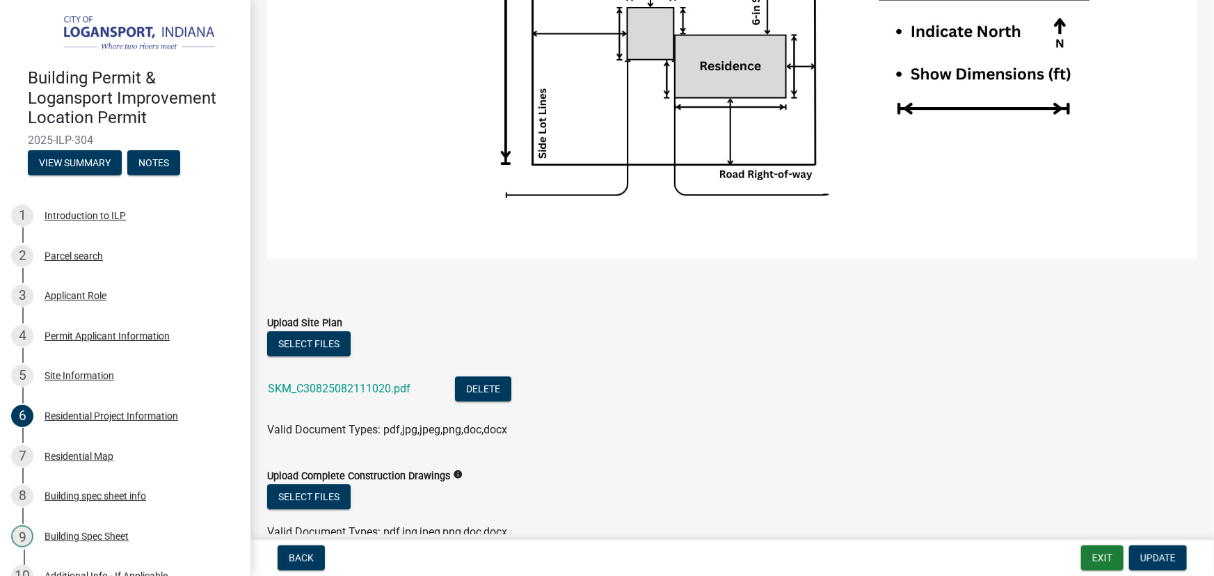
scroll to position [2150, 0]
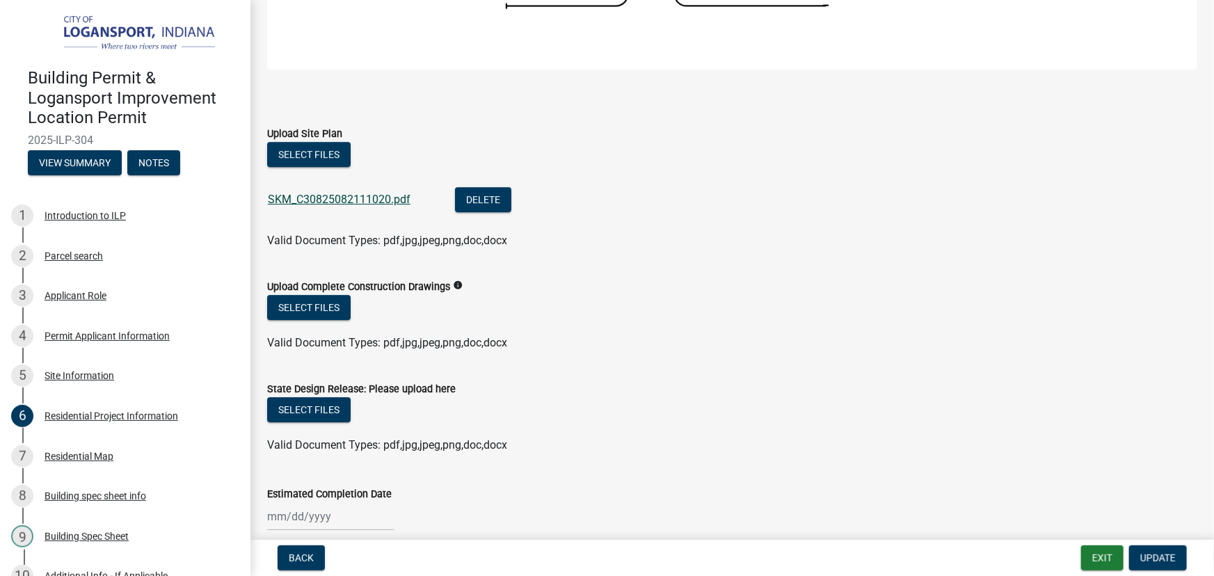
click at [365, 193] on link "SKM_C30825082111020.pdf" at bounding box center [339, 199] width 143 height 13
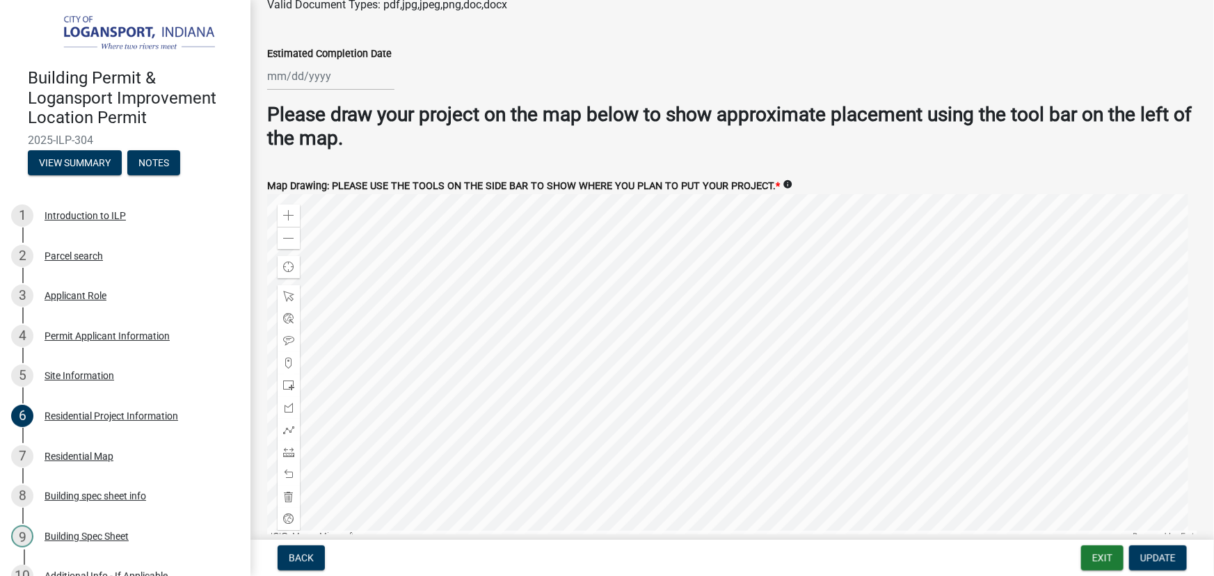
scroll to position [2657, 0]
